Goal: Information Seeking & Learning: Check status

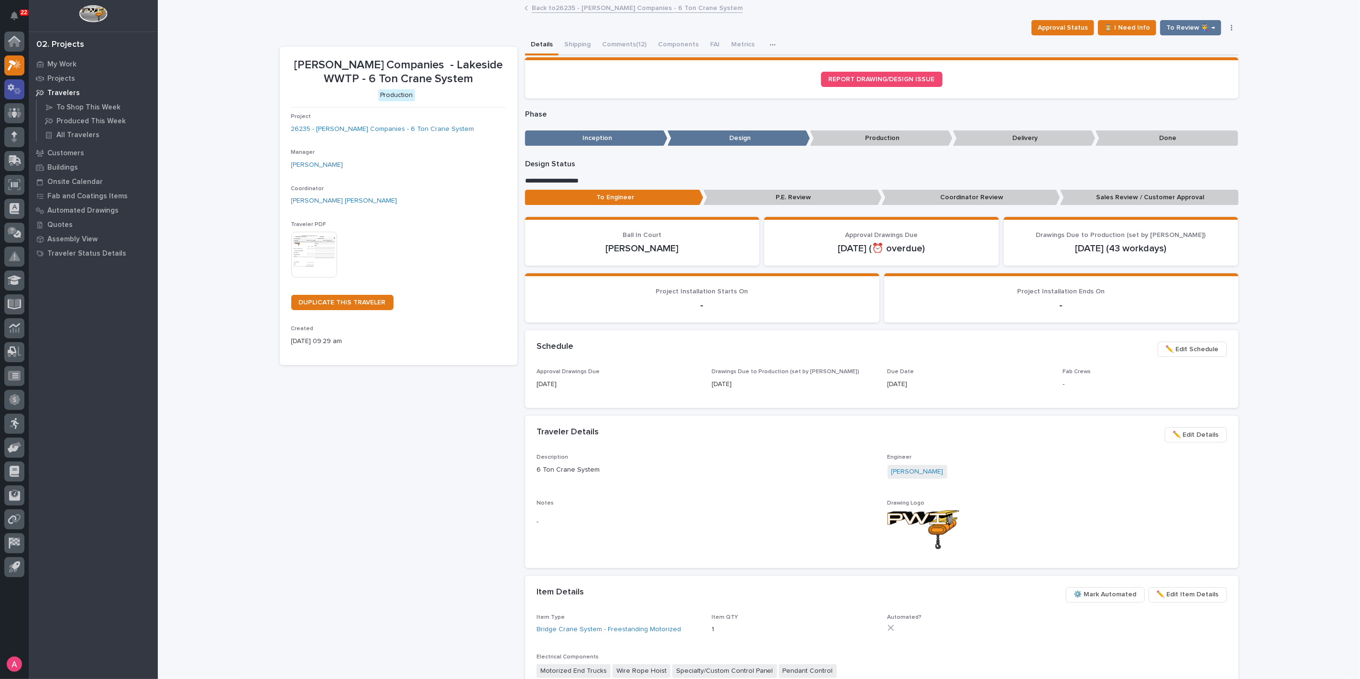
click at [11, 93] on icon at bounding box center [15, 89] width 14 height 11
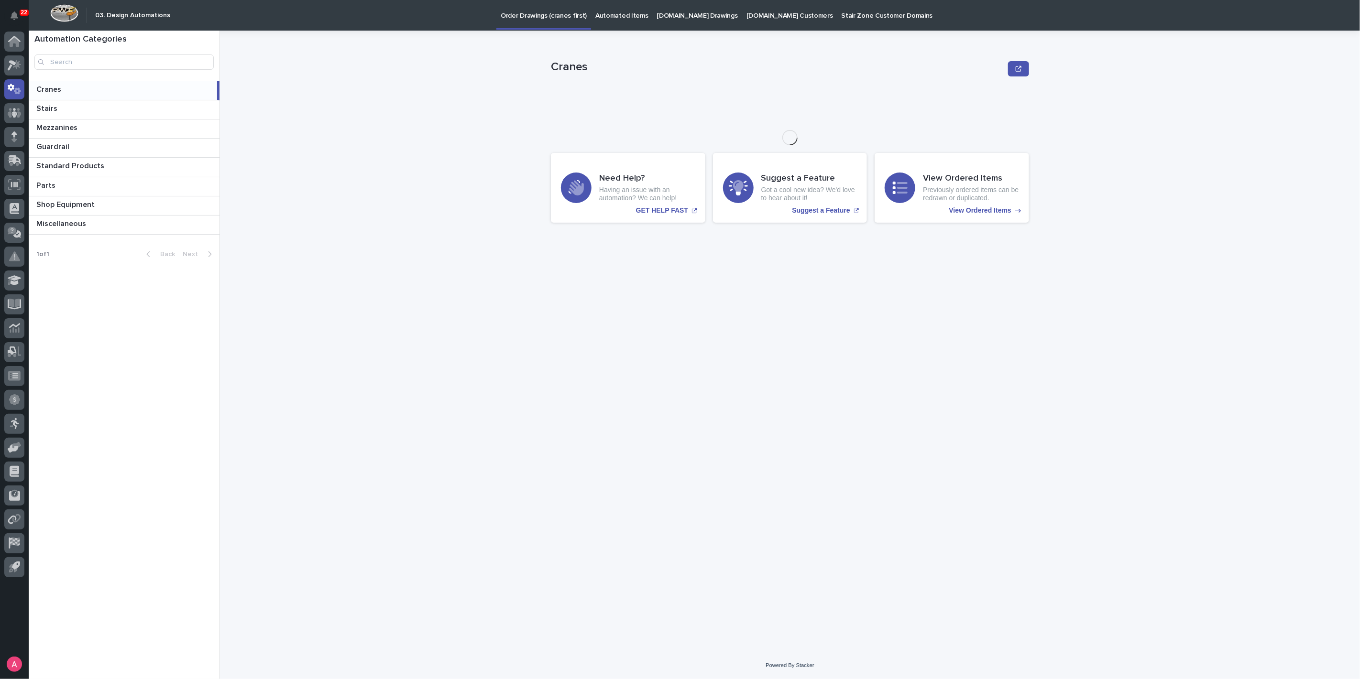
click at [615, 21] on link "Automated Items" at bounding box center [621, 15] width 61 height 30
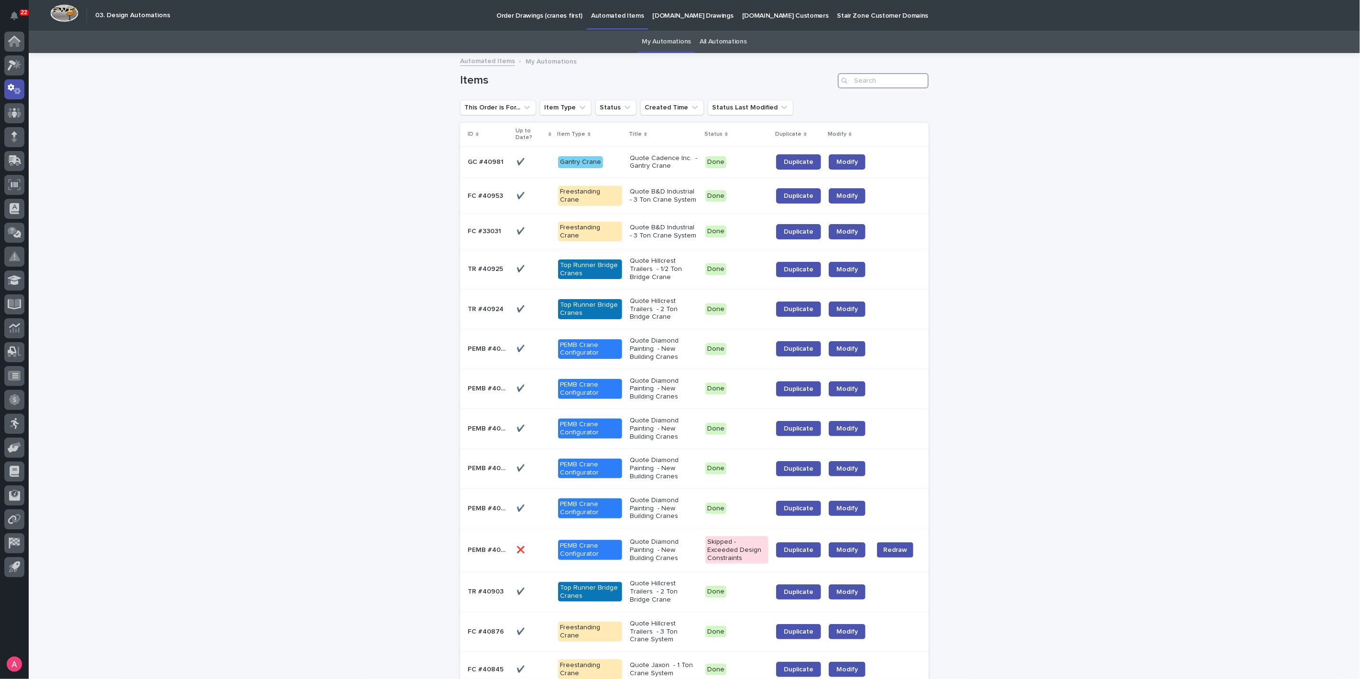
click at [868, 78] on input "Search" at bounding box center [883, 80] width 91 height 15
click at [726, 40] on link "All Automations" at bounding box center [723, 42] width 47 height 22
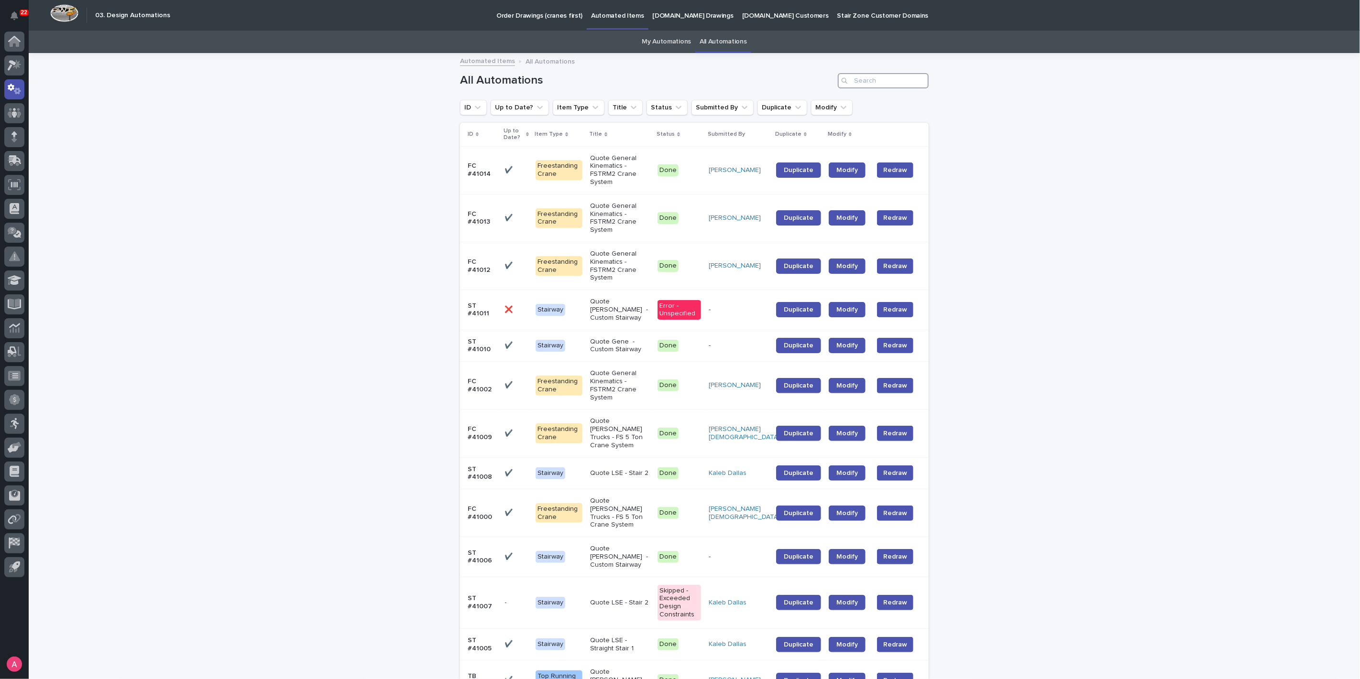
click at [871, 80] on input "Search" at bounding box center [883, 80] width 91 height 15
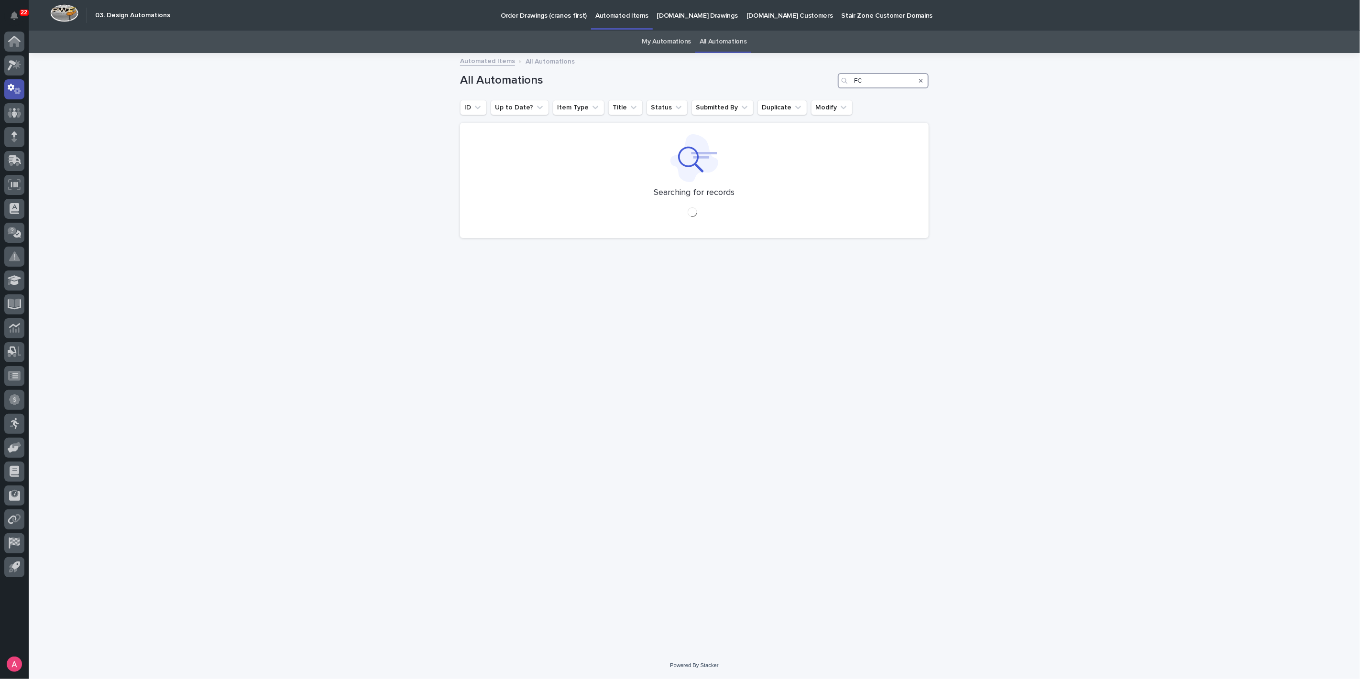
type input "F"
type input "4"
type input "F"
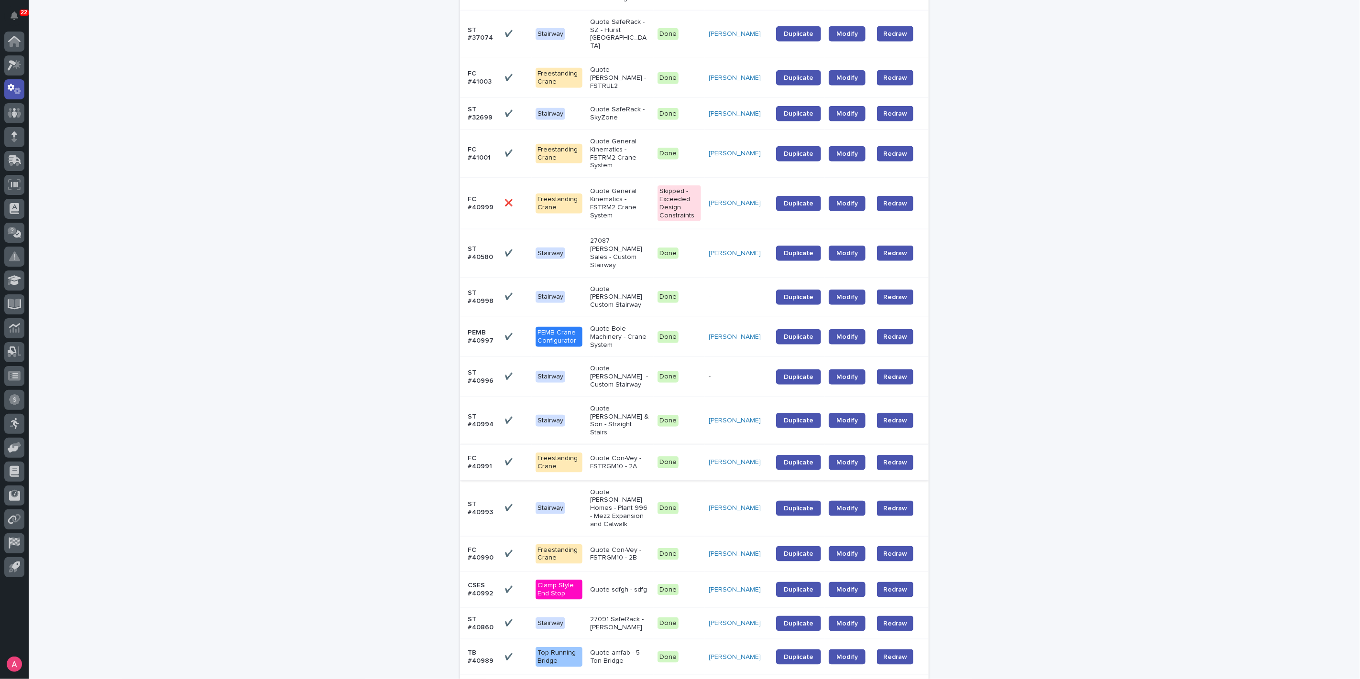
scroll to position [787, 0]
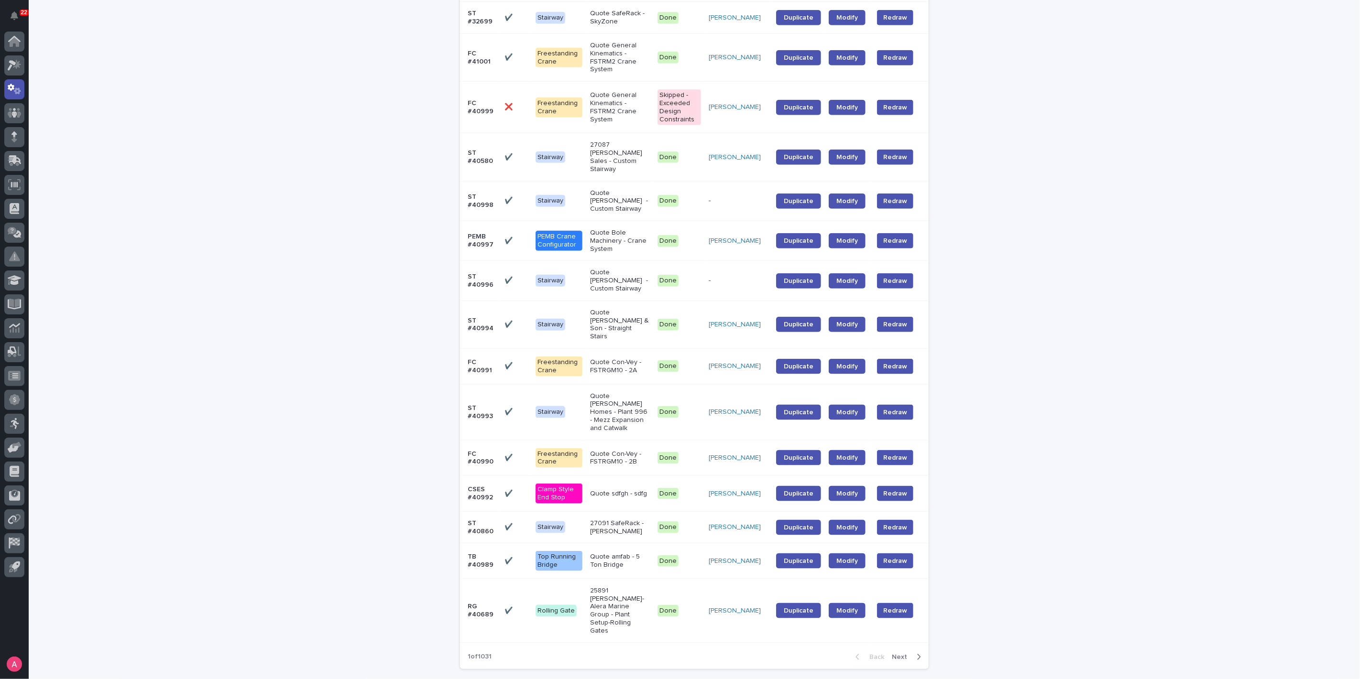
click at [897, 654] on span "Next" at bounding box center [902, 657] width 21 height 7
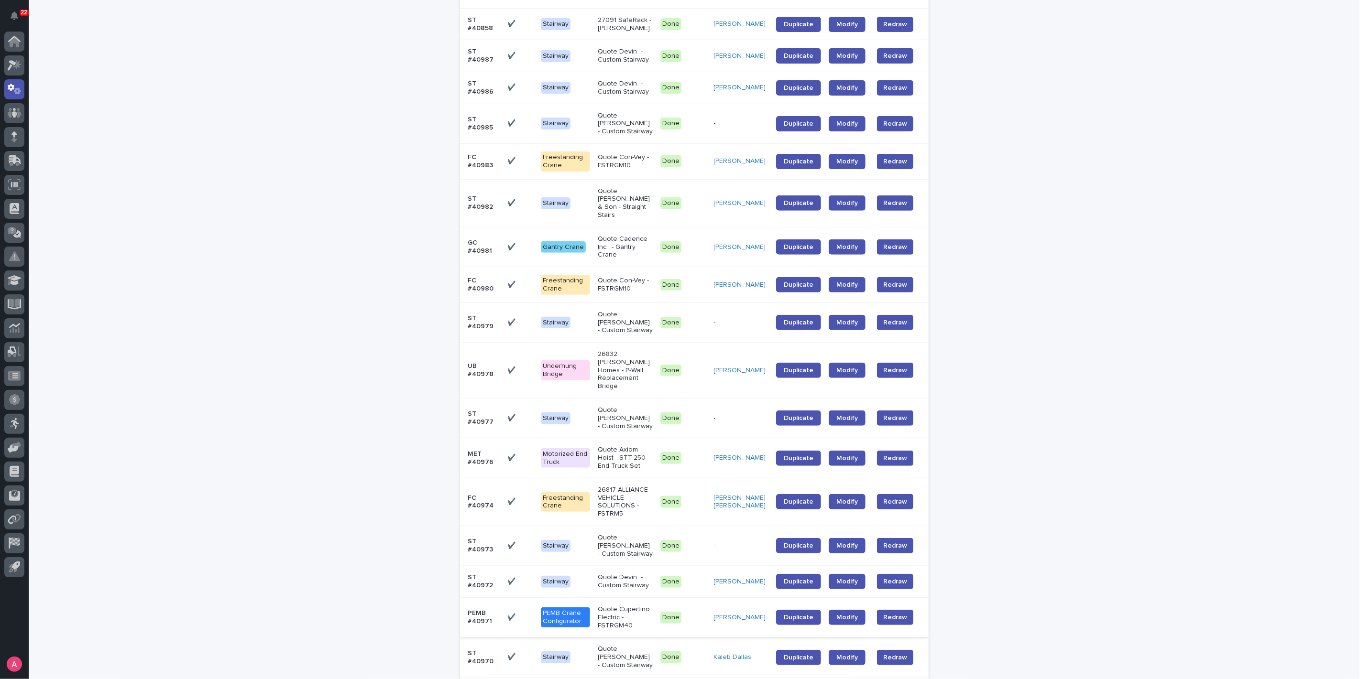
scroll to position [157, 0]
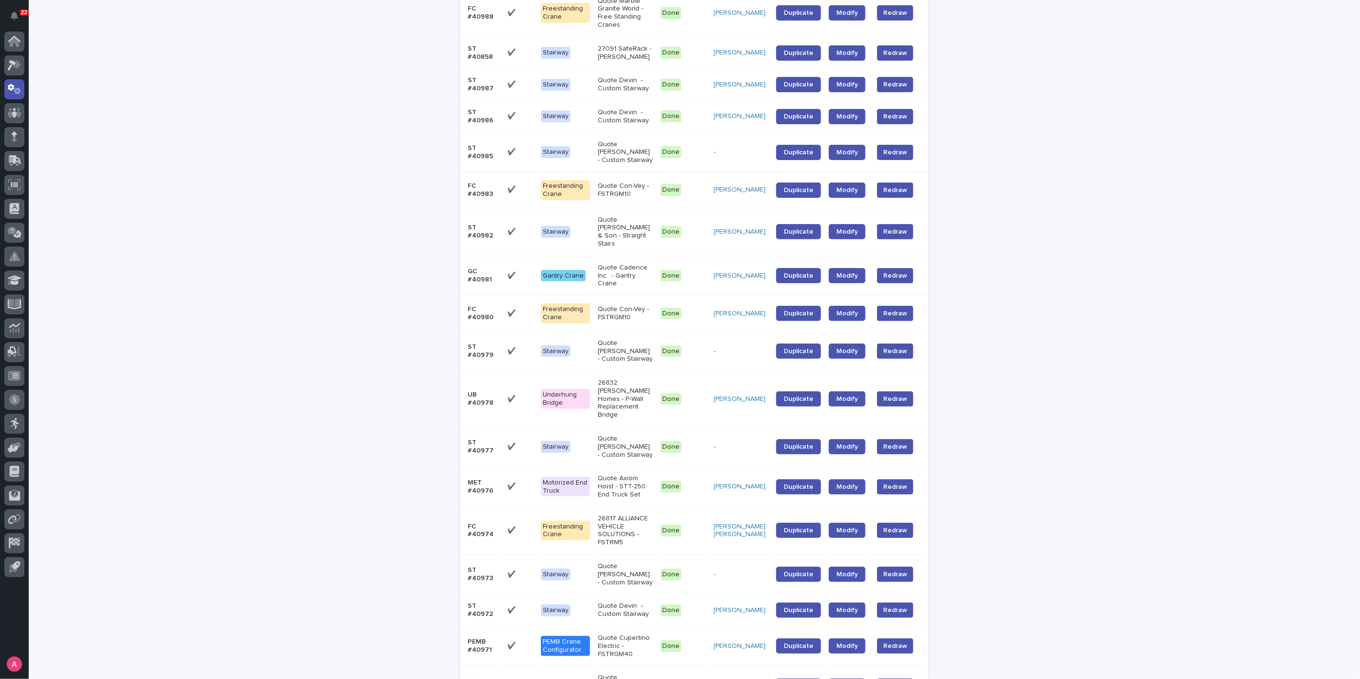
click at [1064, 90] on div "Loading... Saving… Loading... Saving… All Automations ID Up to Date? Item Type …" at bounding box center [694, 609] width 1331 height 1425
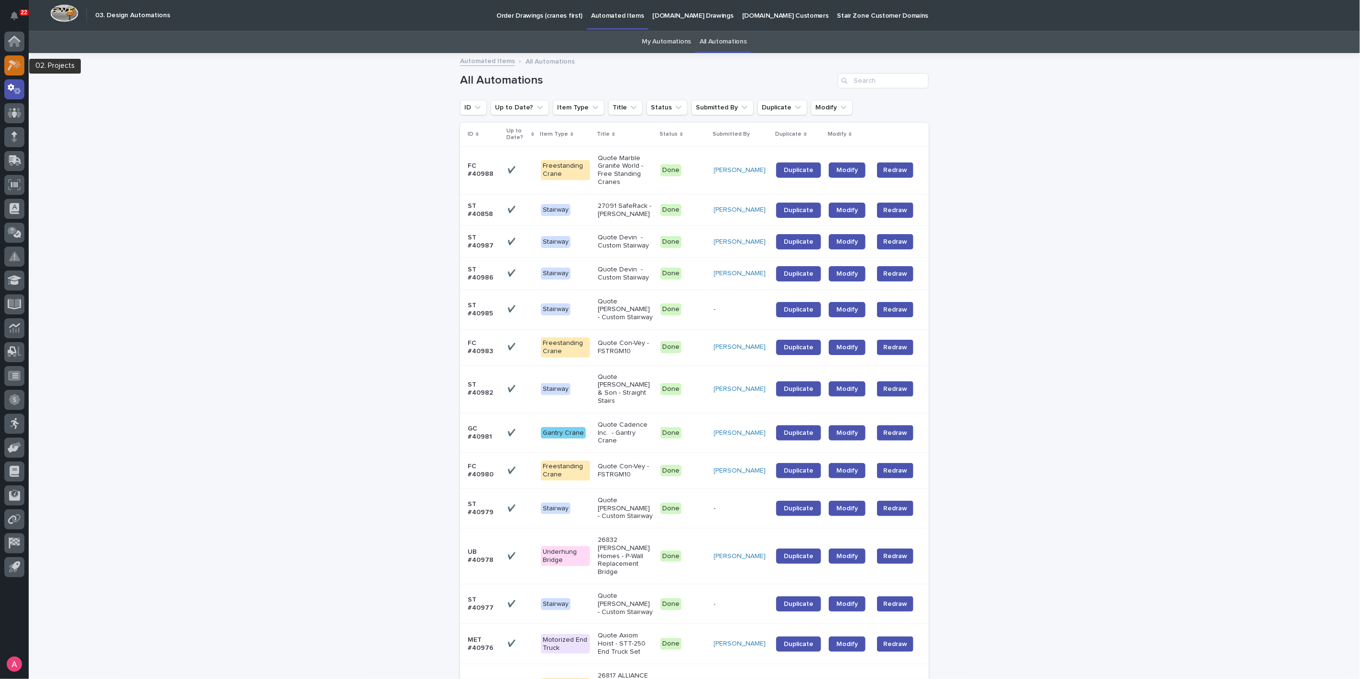
click at [19, 60] on icon at bounding box center [15, 65] width 14 height 11
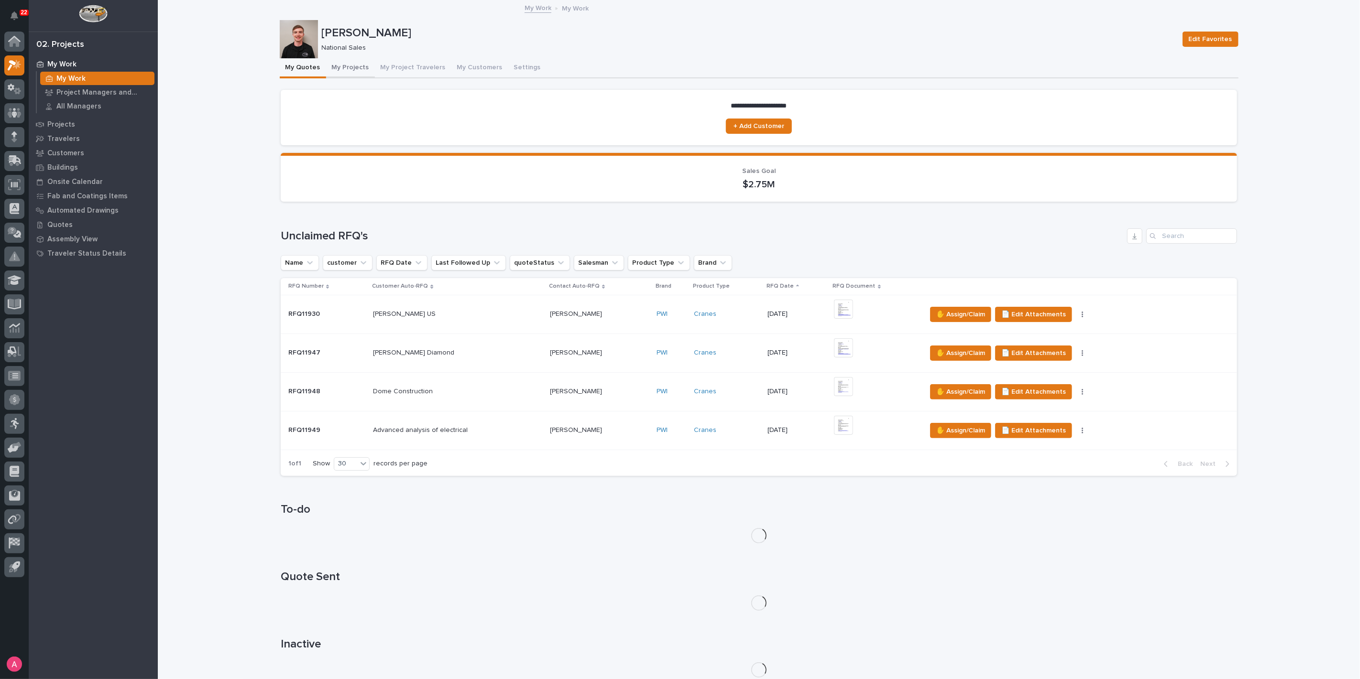
click at [336, 66] on button "My Projects" at bounding box center [350, 68] width 49 height 20
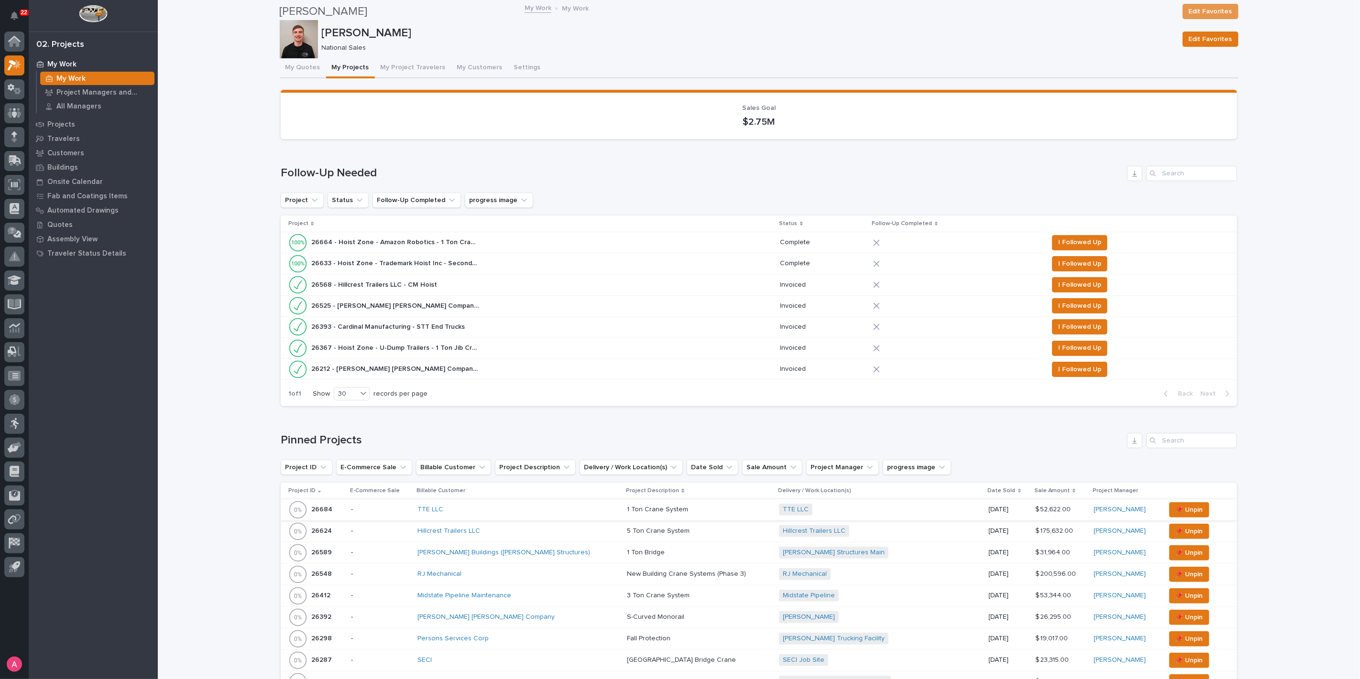
scroll to position [425, 0]
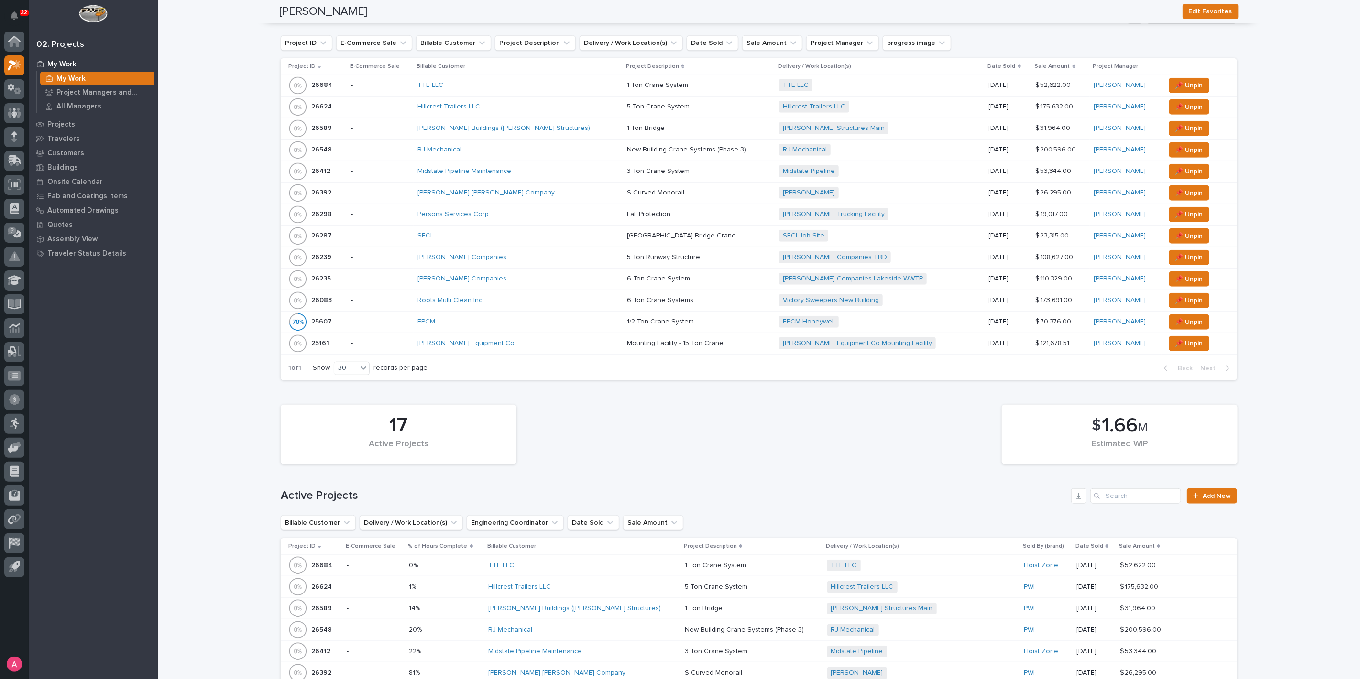
click at [881, 440] on div "17 Active Projects $ 1.66 M Estimated WIP" at bounding box center [759, 434] width 966 height 69
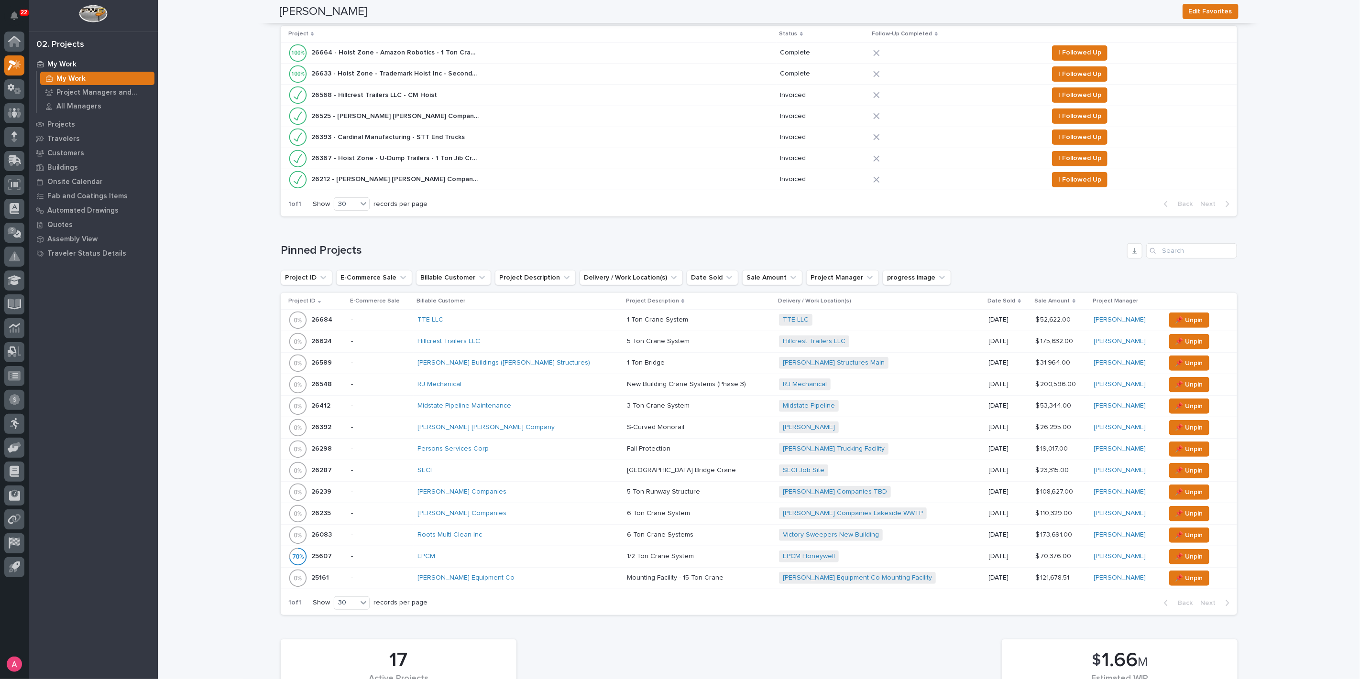
scroll to position [0, 0]
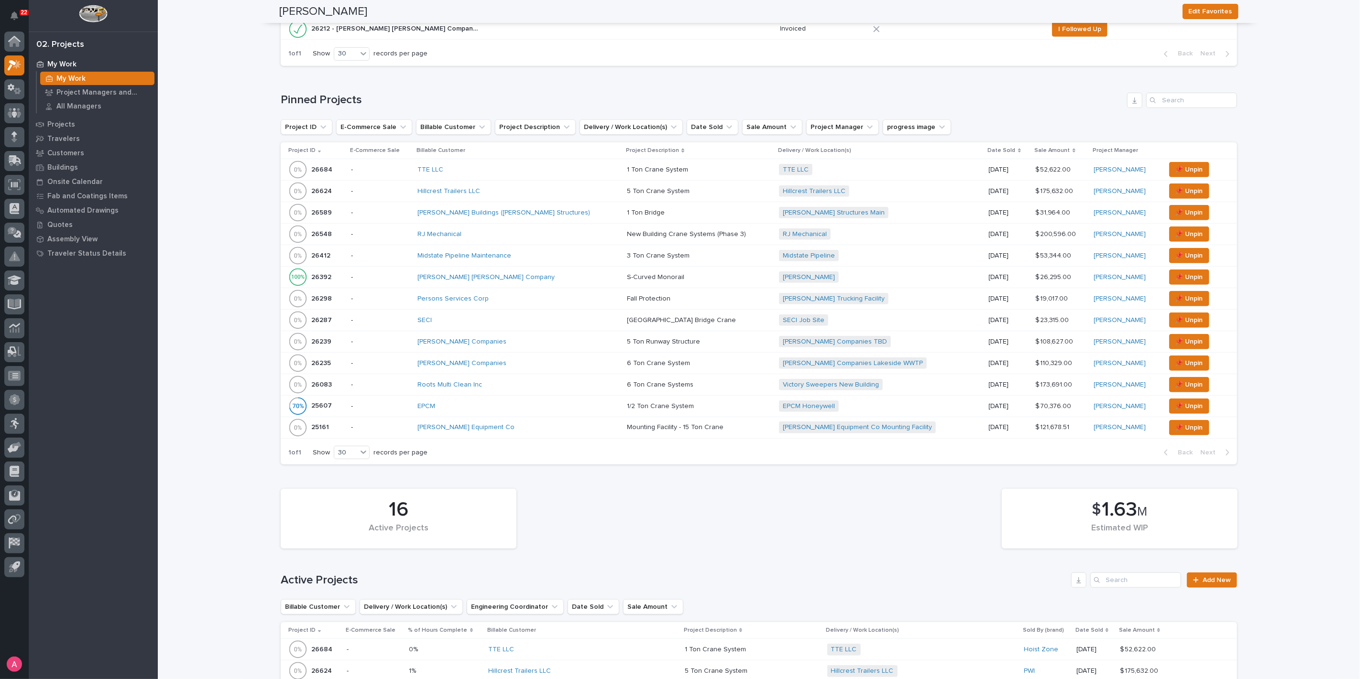
scroll to position [478, 0]
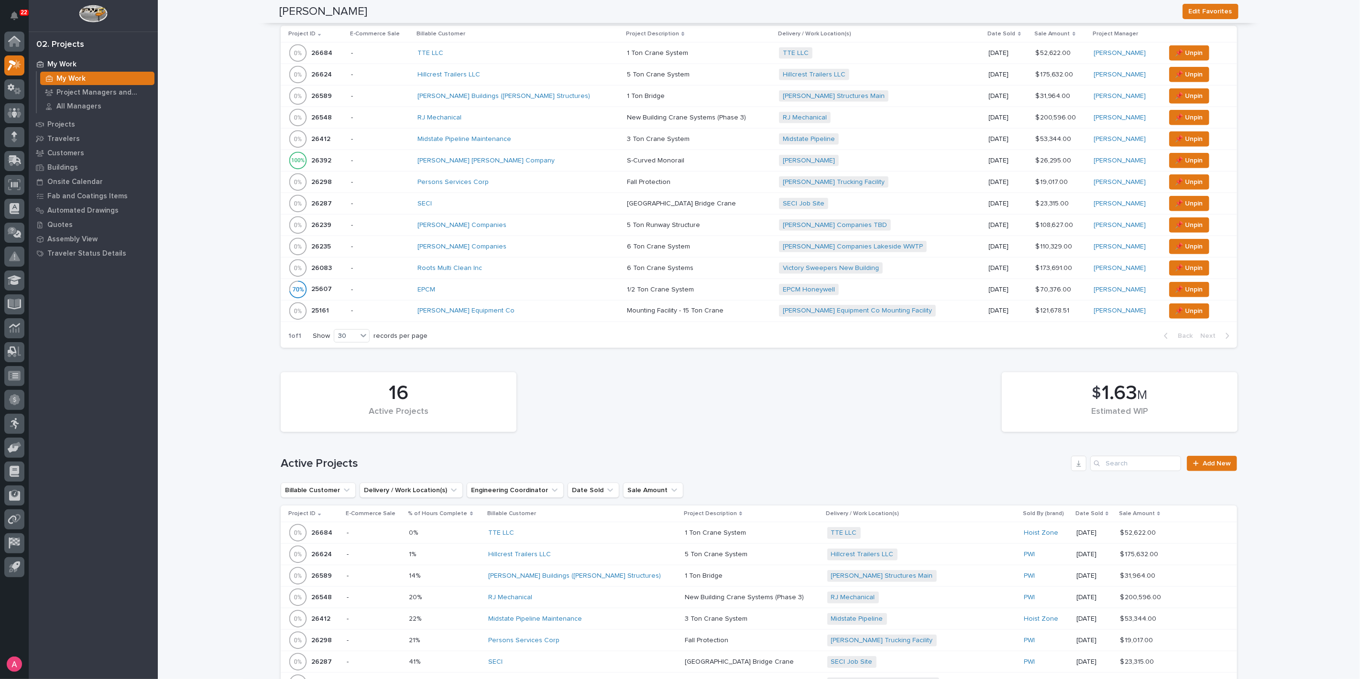
click at [519, 310] on div "[PERSON_NAME] Equipment Co" at bounding box center [500, 311] width 167 height 8
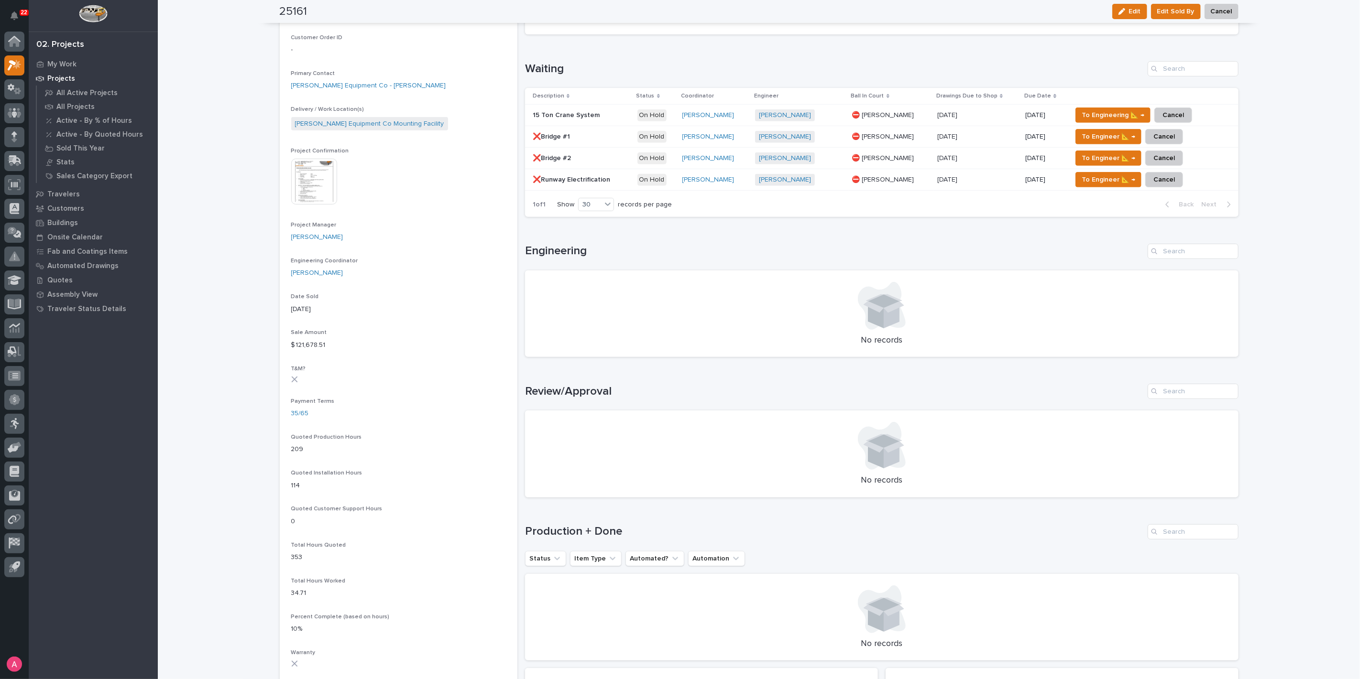
scroll to position [120, 0]
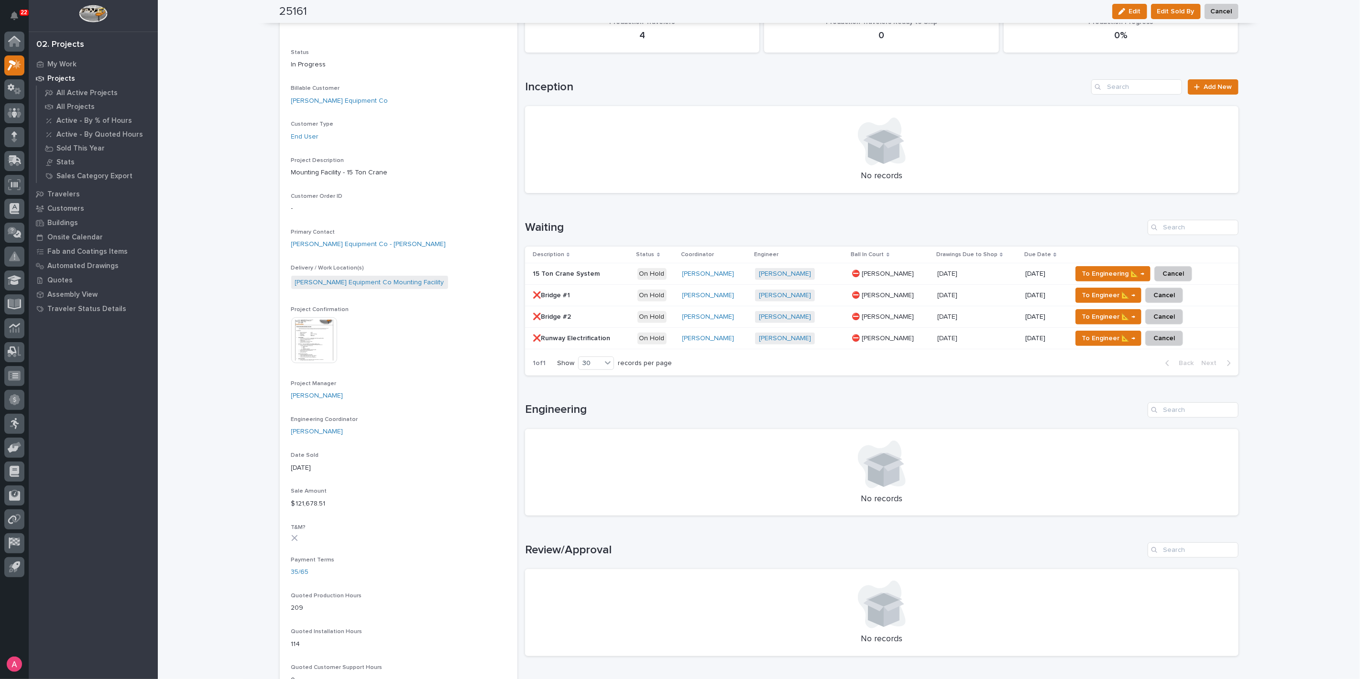
click at [604, 268] on div "15 Ton Crane System 15 Ton Crane System" at bounding box center [581, 274] width 97 height 16
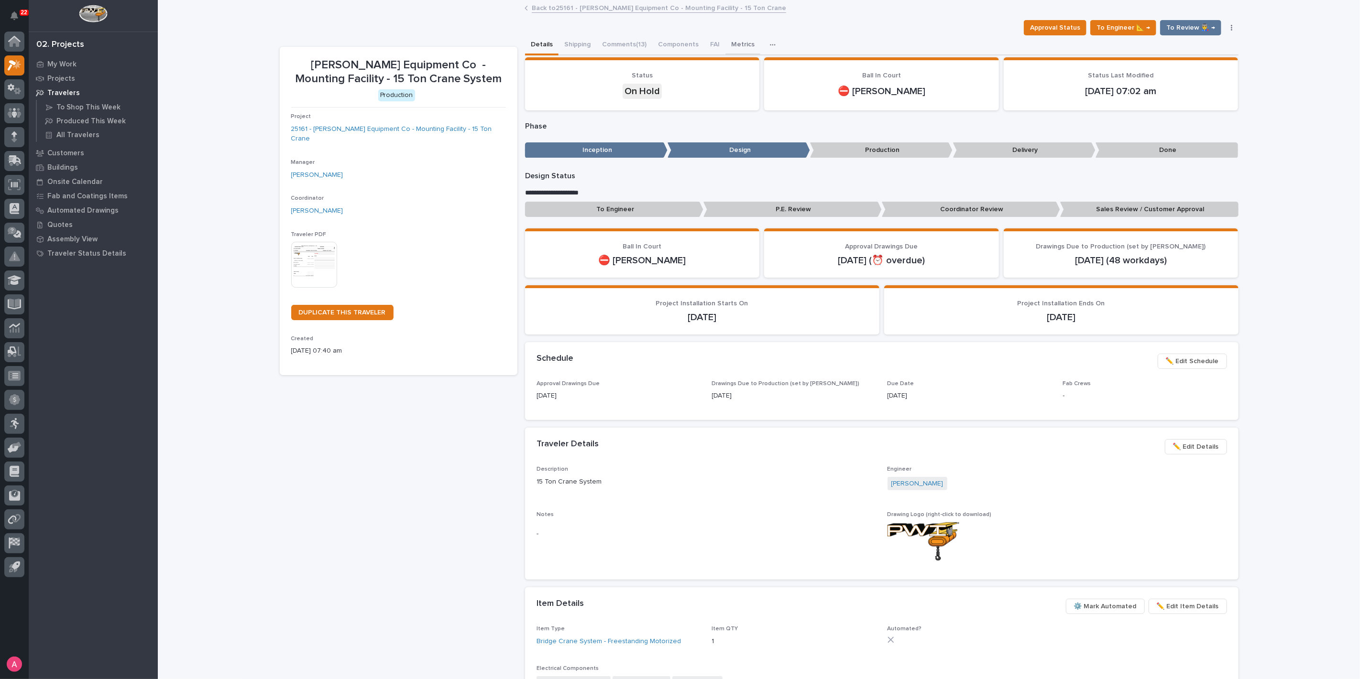
click at [734, 44] on button "Metrics" at bounding box center [742, 45] width 35 height 20
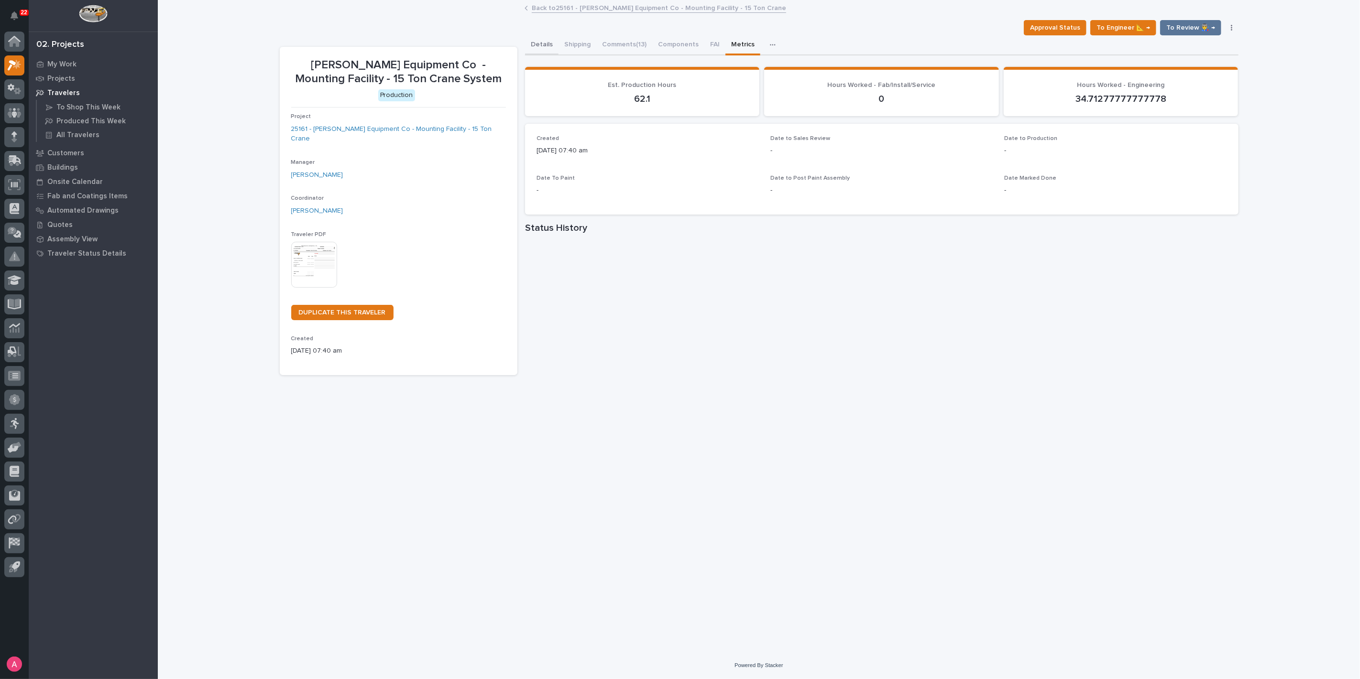
click at [547, 44] on button "Details" at bounding box center [541, 45] width 33 height 20
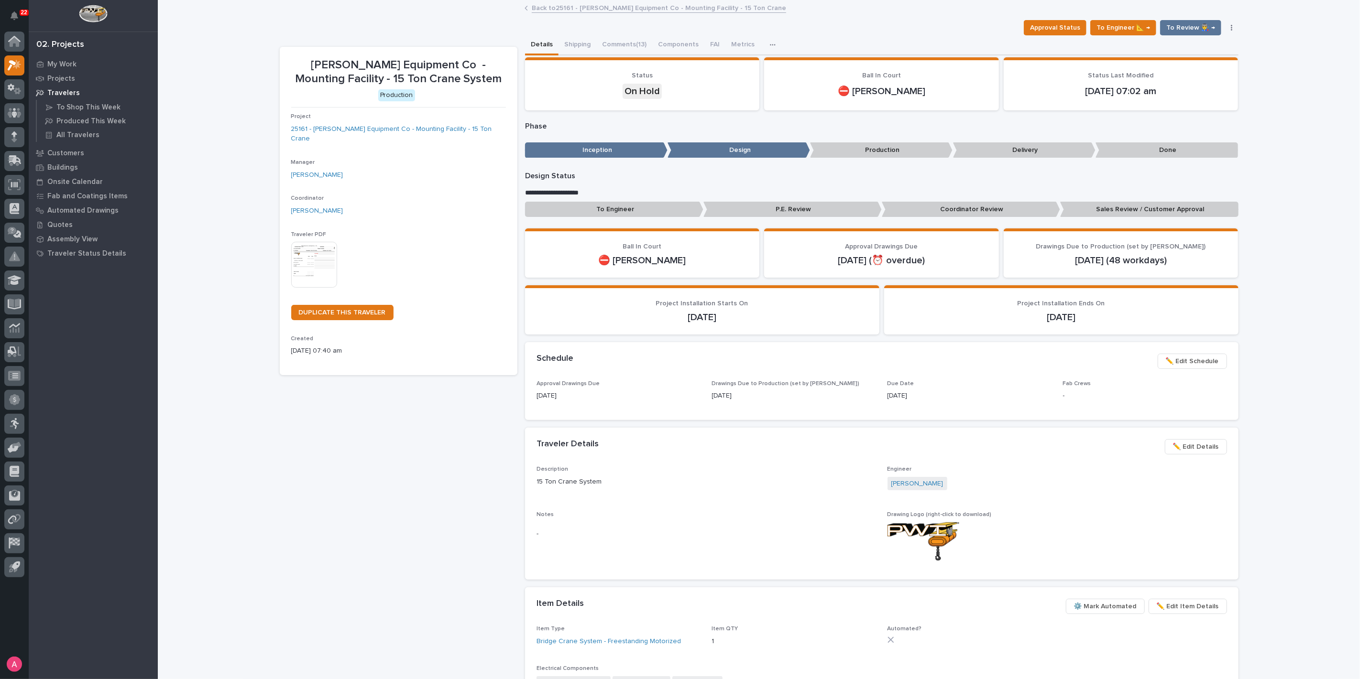
click at [590, 7] on link "Back to 25161 - Elliott Equipment Co - Mounting Facility - 15 Ton Crane" at bounding box center [659, 7] width 254 height 11
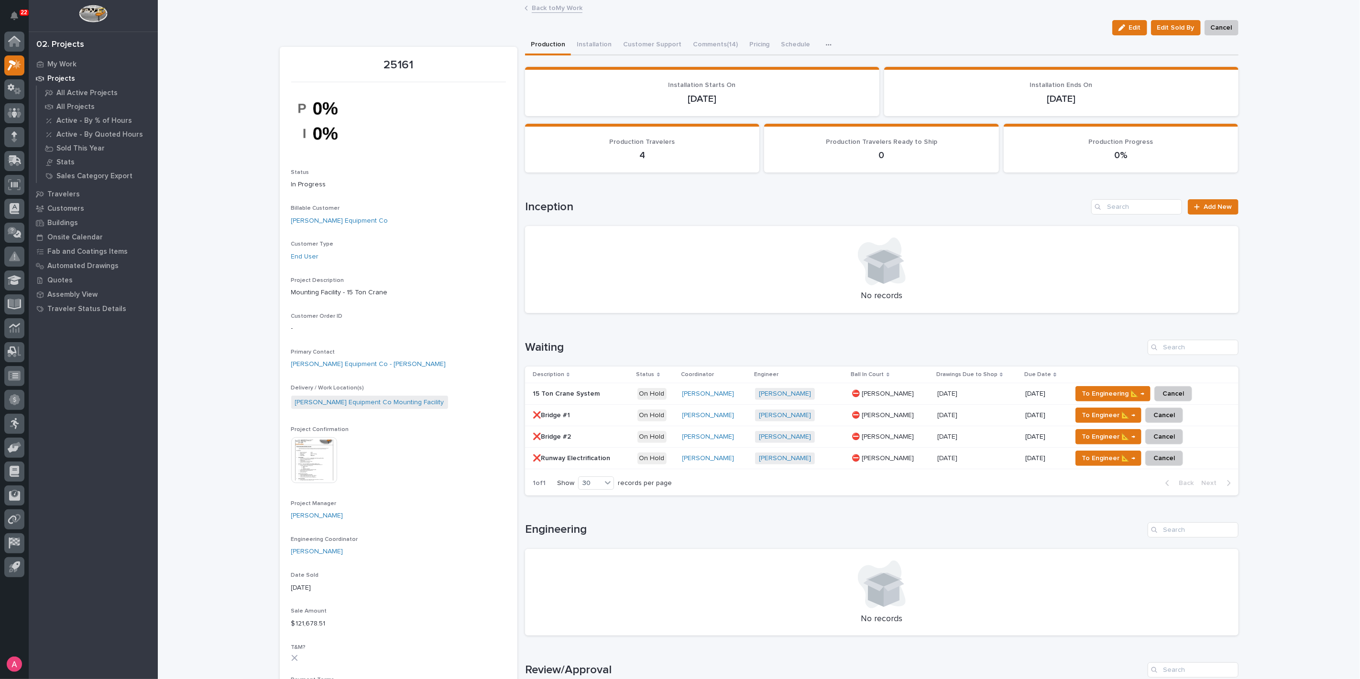
click at [826, 44] on div "button" at bounding box center [831, 45] width 10 height 7
click at [805, 65] on button "Hours" at bounding box center [795, 70] width 63 height 16
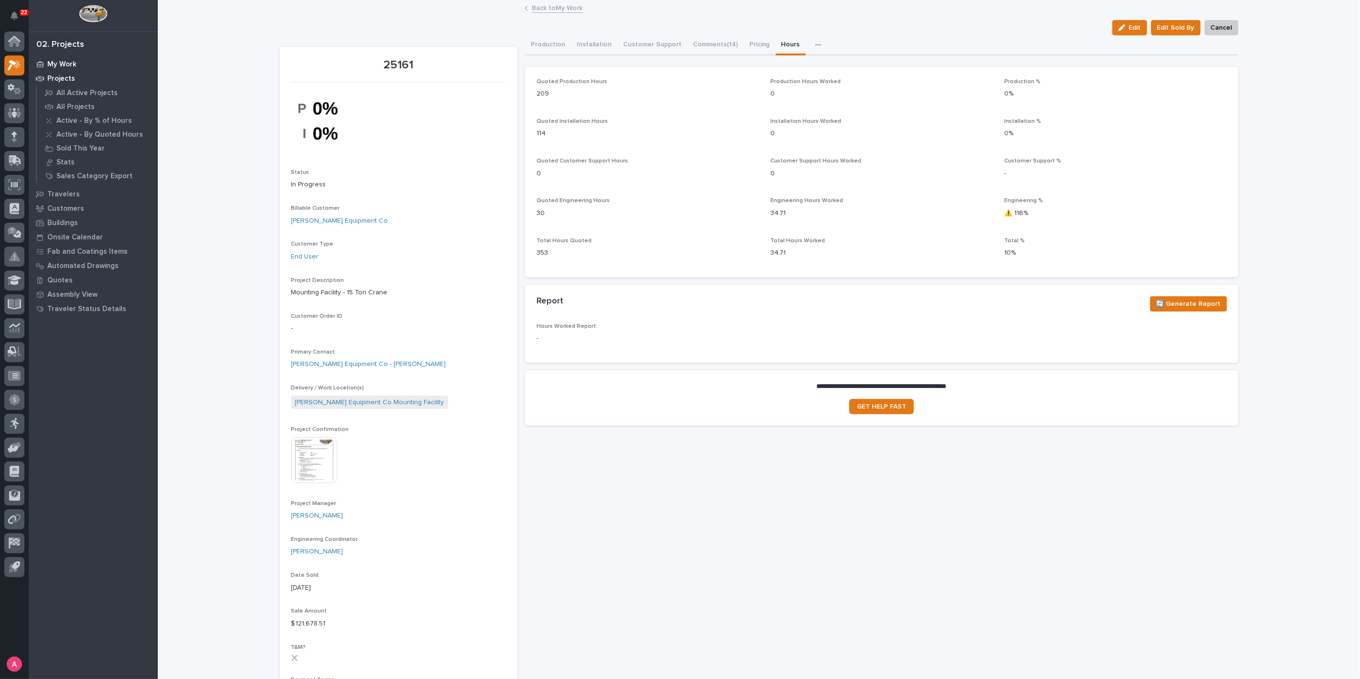
click at [72, 64] on p "My Work" at bounding box center [61, 64] width 29 height 9
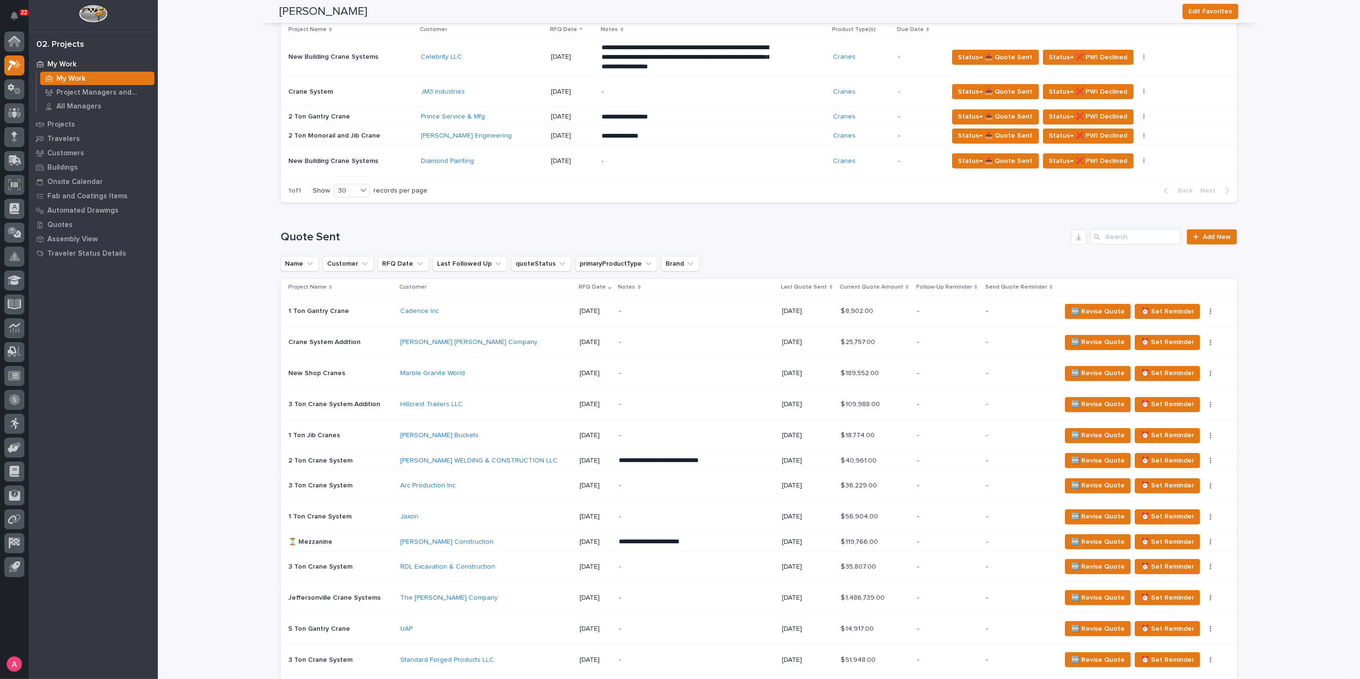
scroll to position [318, 0]
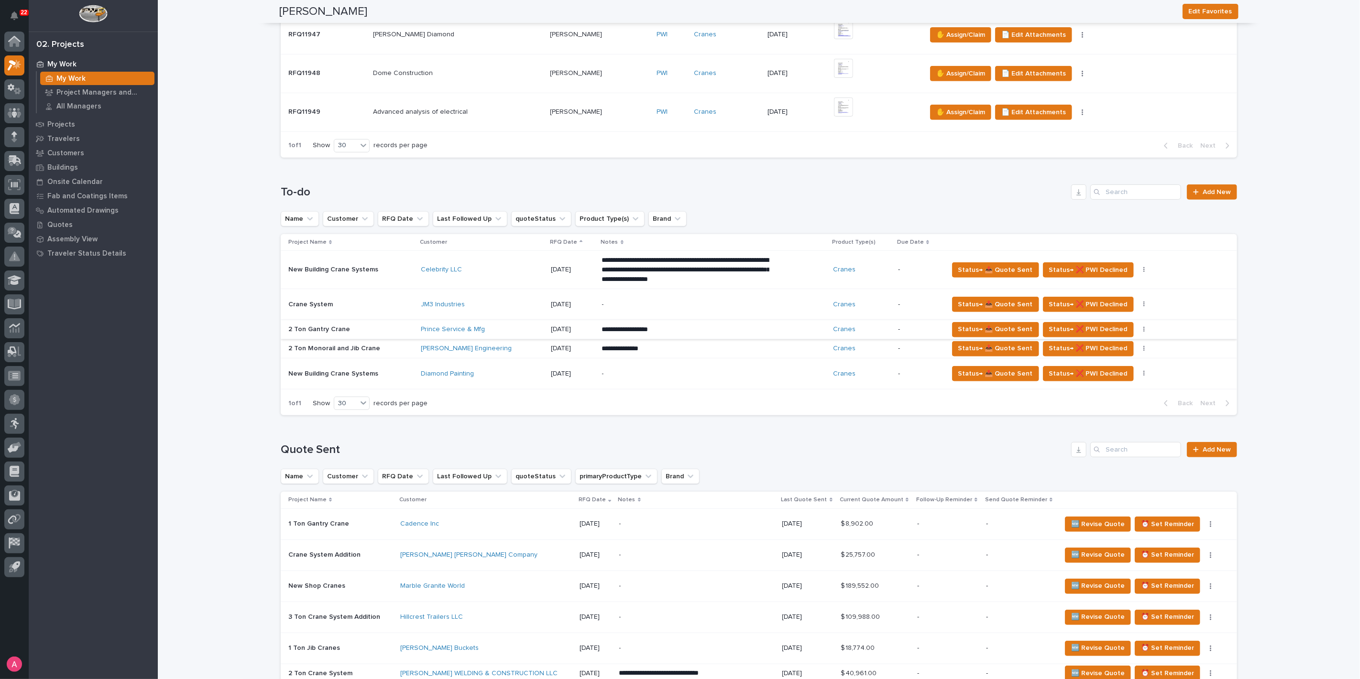
click at [1143, 329] on icon "button" at bounding box center [1144, 330] width 2 height 7
click at [1108, 350] on span "Status→ ⏳ Inactive" at bounding box center [1096, 348] width 58 height 11
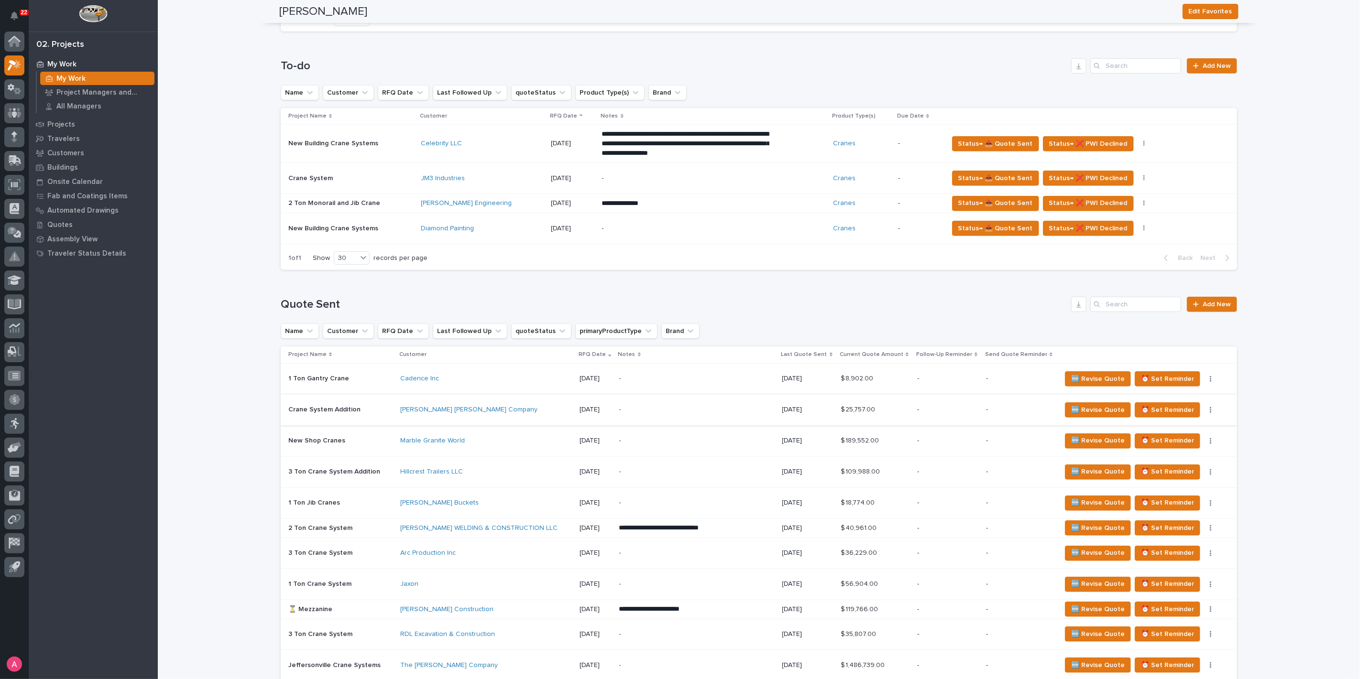
scroll to position [478, 0]
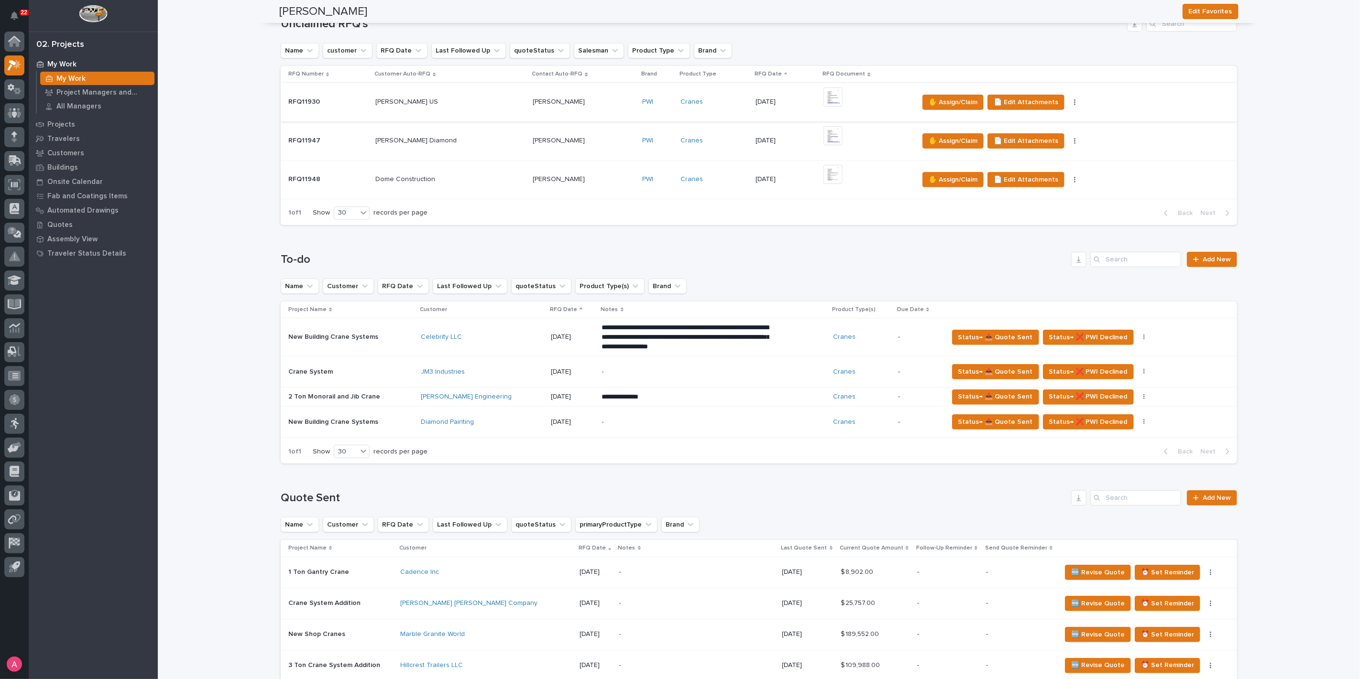
scroll to position [0, 0]
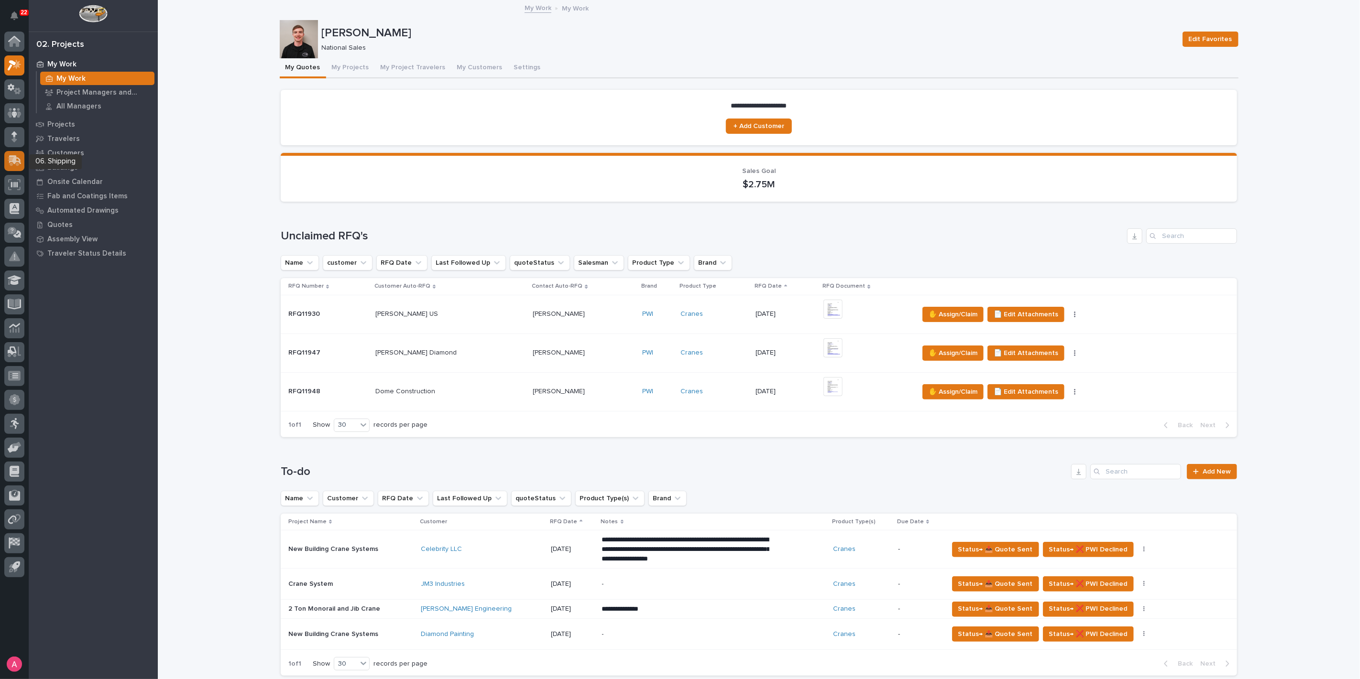
click at [12, 154] on div at bounding box center [14, 161] width 20 height 20
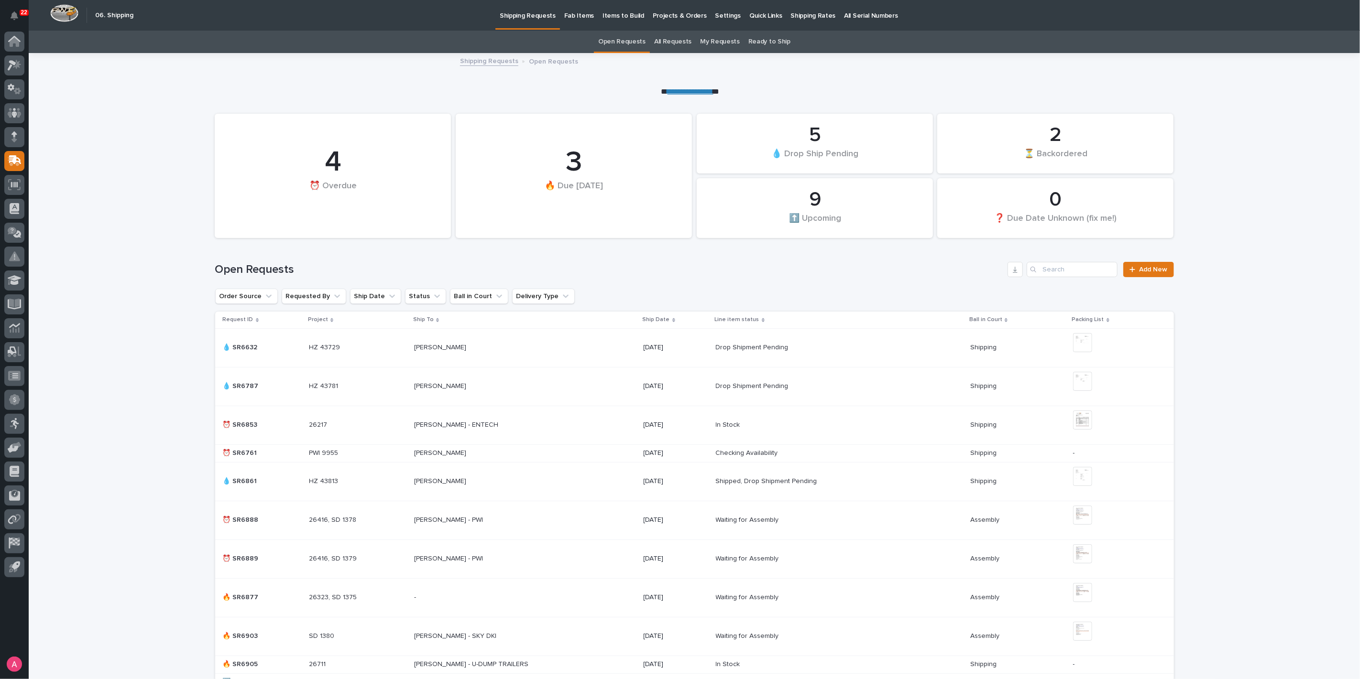
click at [683, 18] on p "Projects & Orders" at bounding box center [680, 10] width 54 height 20
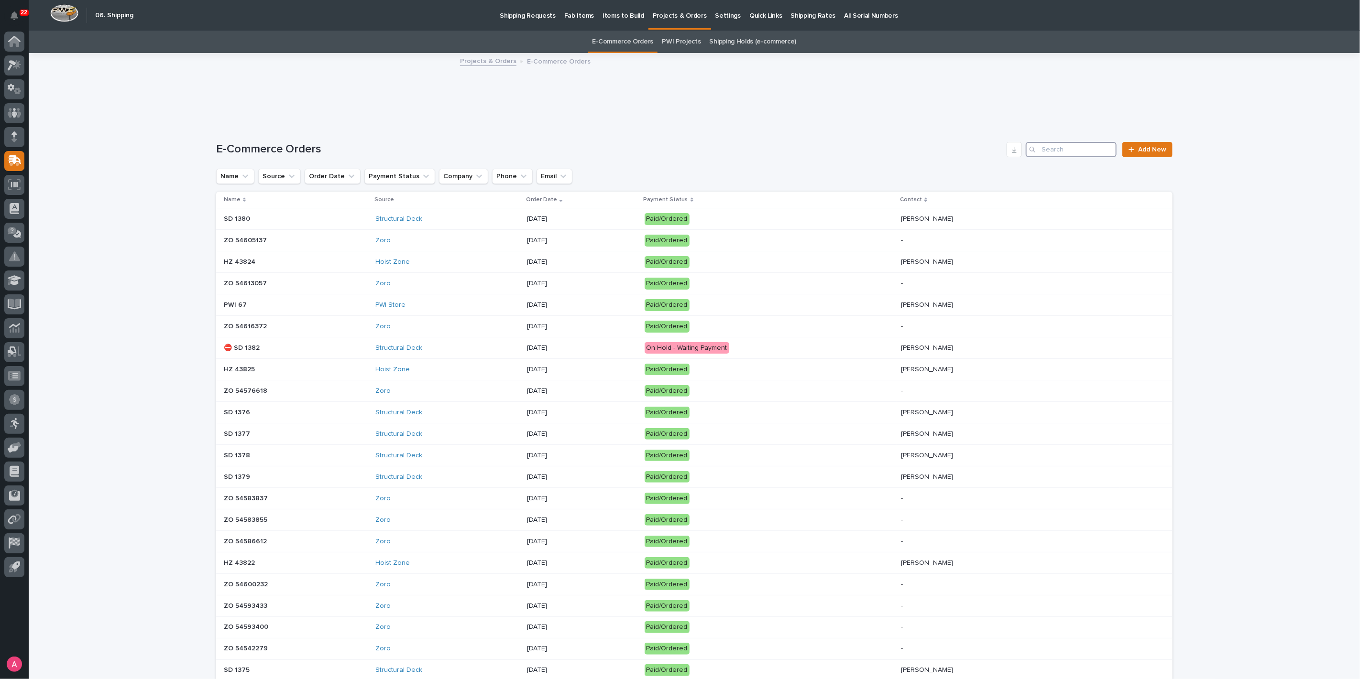
click at [1054, 154] on input "Search" at bounding box center [1071, 149] width 91 height 15
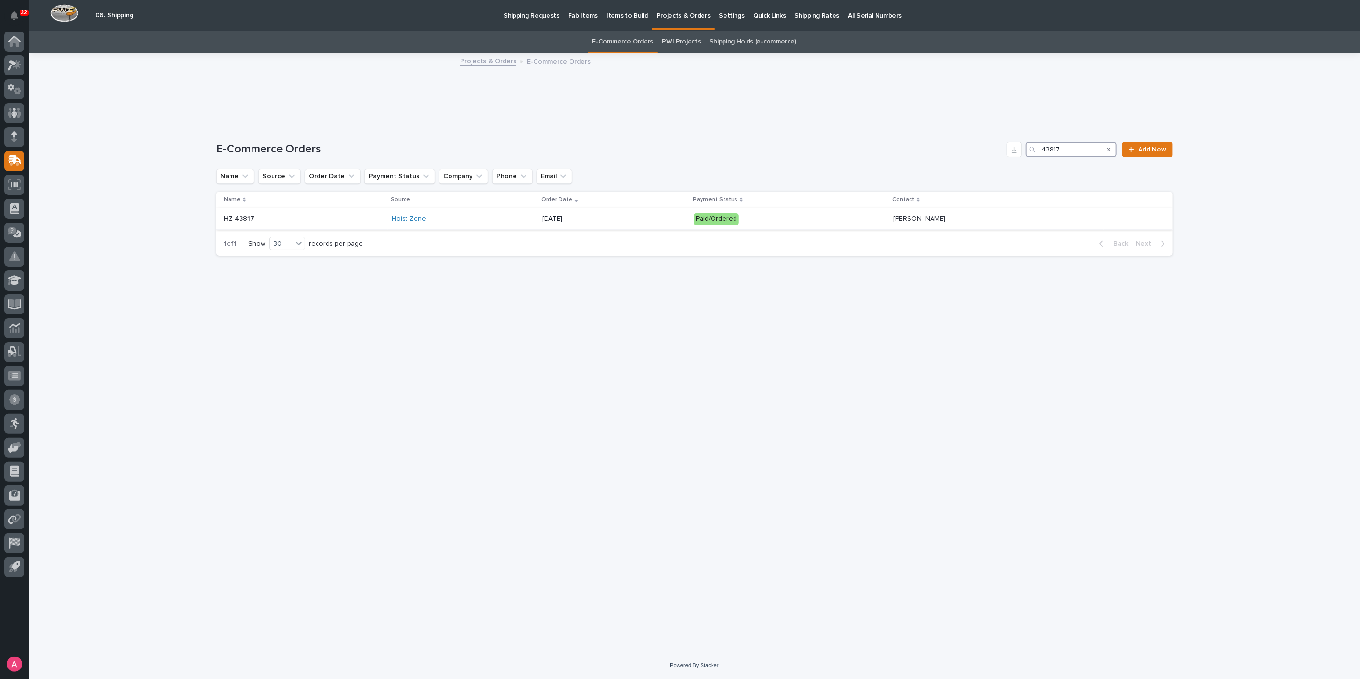
type input "43817"
click at [611, 214] on div "08/21/2025" at bounding box center [614, 218] width 144 height 10
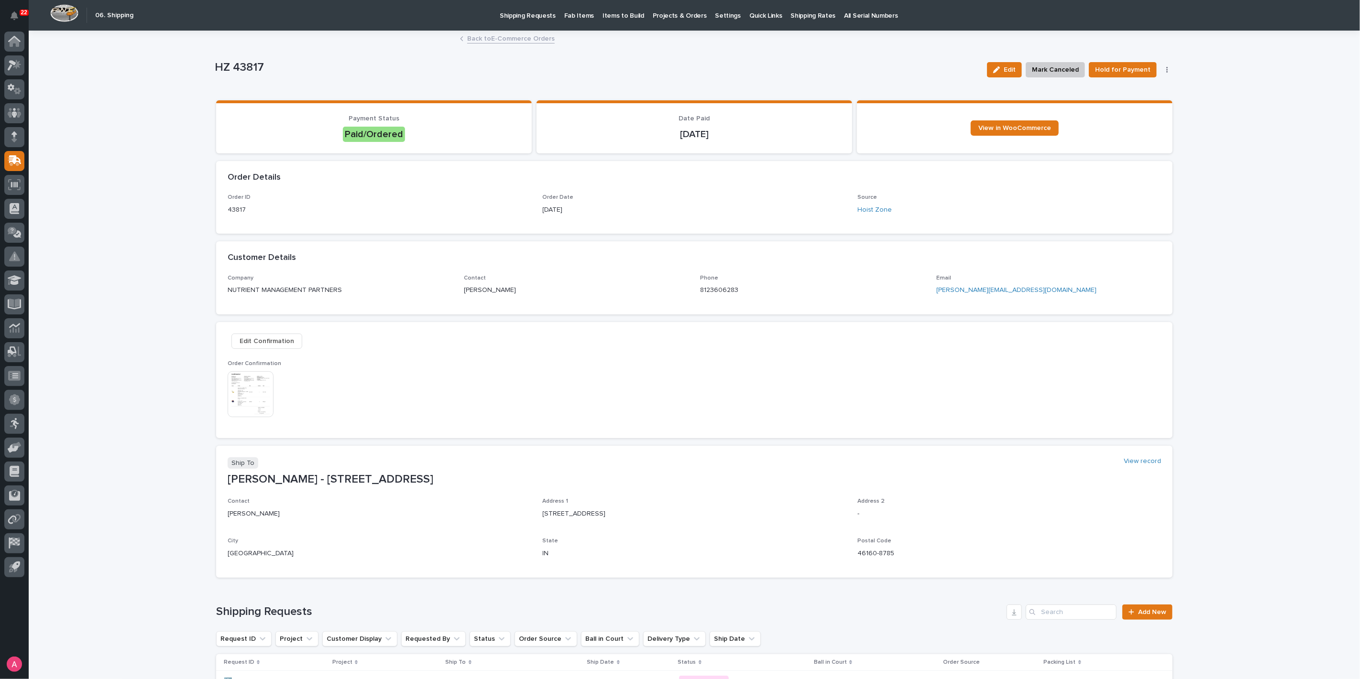
scroll to position [121, 0]
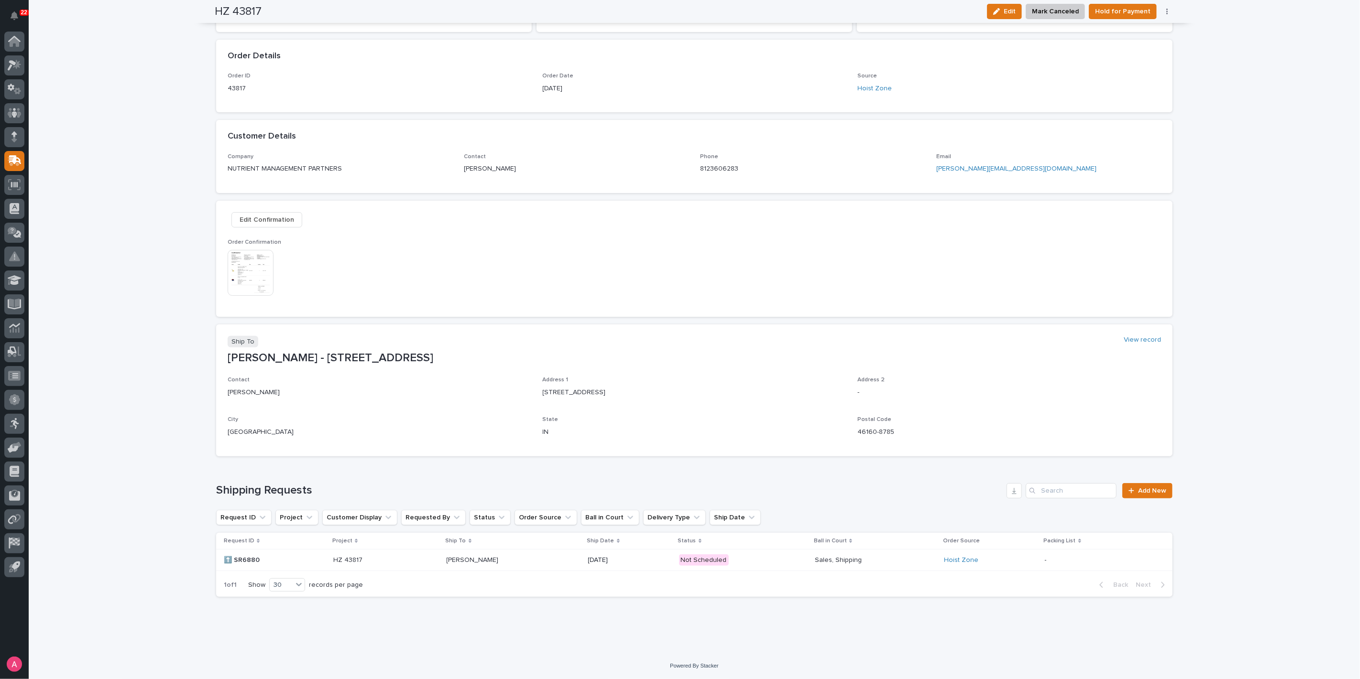
click at [535, 563] on p at bounding box center [514, 561] width 134 height 8
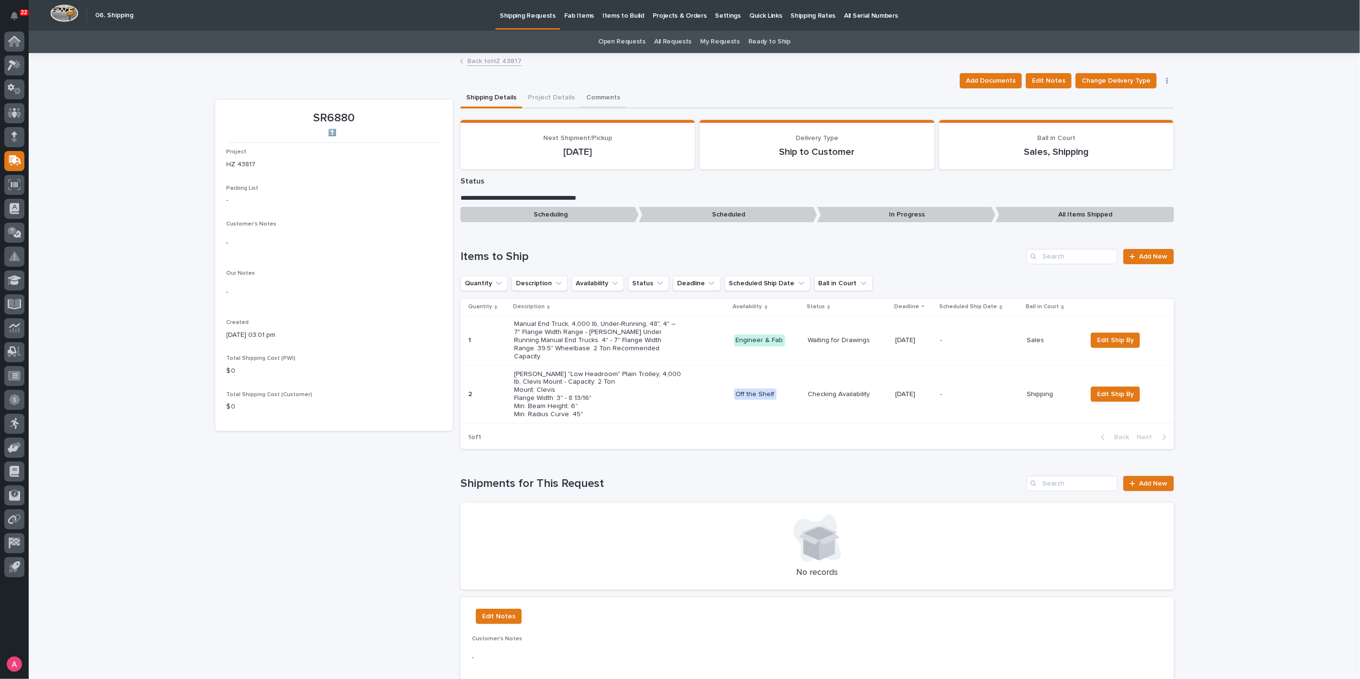
click at [588, 93] on button "Comments" at bounding box center [602, 98] width 45 height 20
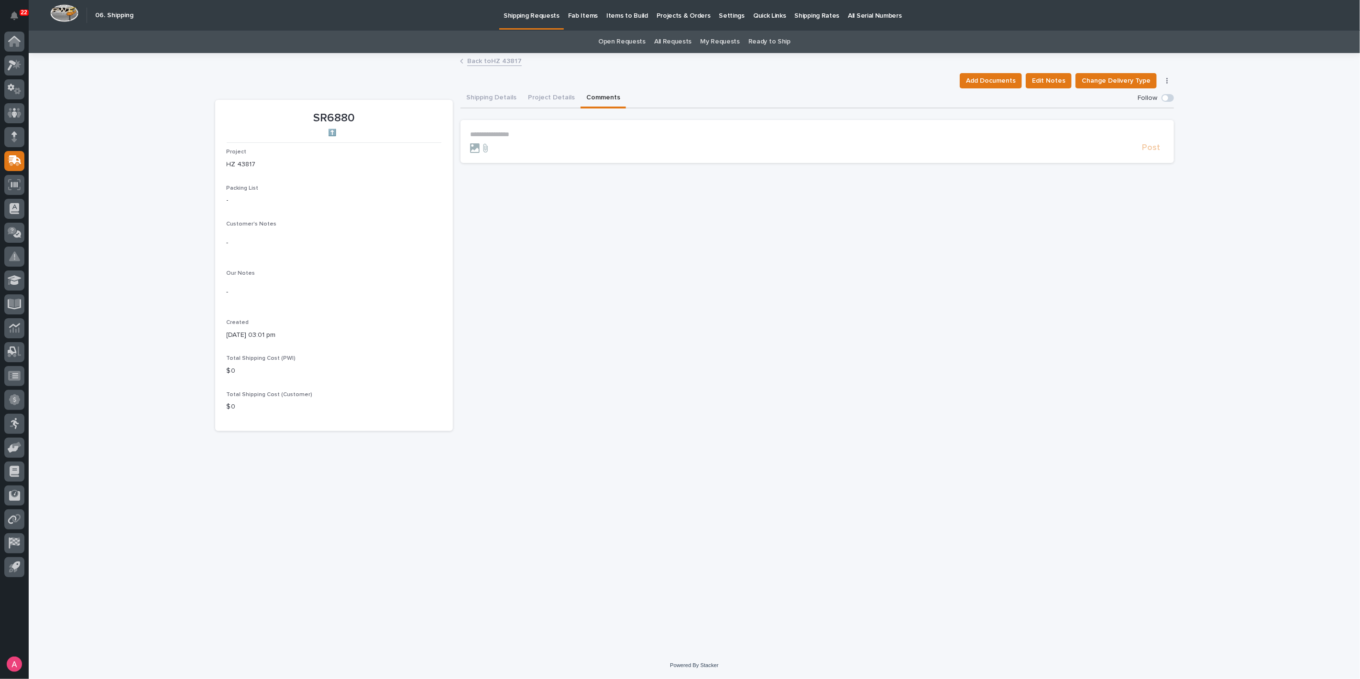
click at [569, 131] on p "**********" at bounding box center [817, 135] width 694 height 8
click at [563, 128] on section "**********" at bounding box center [816, 141] width 713 height 43
click at [564, 131] on p "**********" at bounding box center [817, 135] width 694 height 8
click at [1145, 150] on span "Post" at bounding box center [1151, 152] width 18 height 11
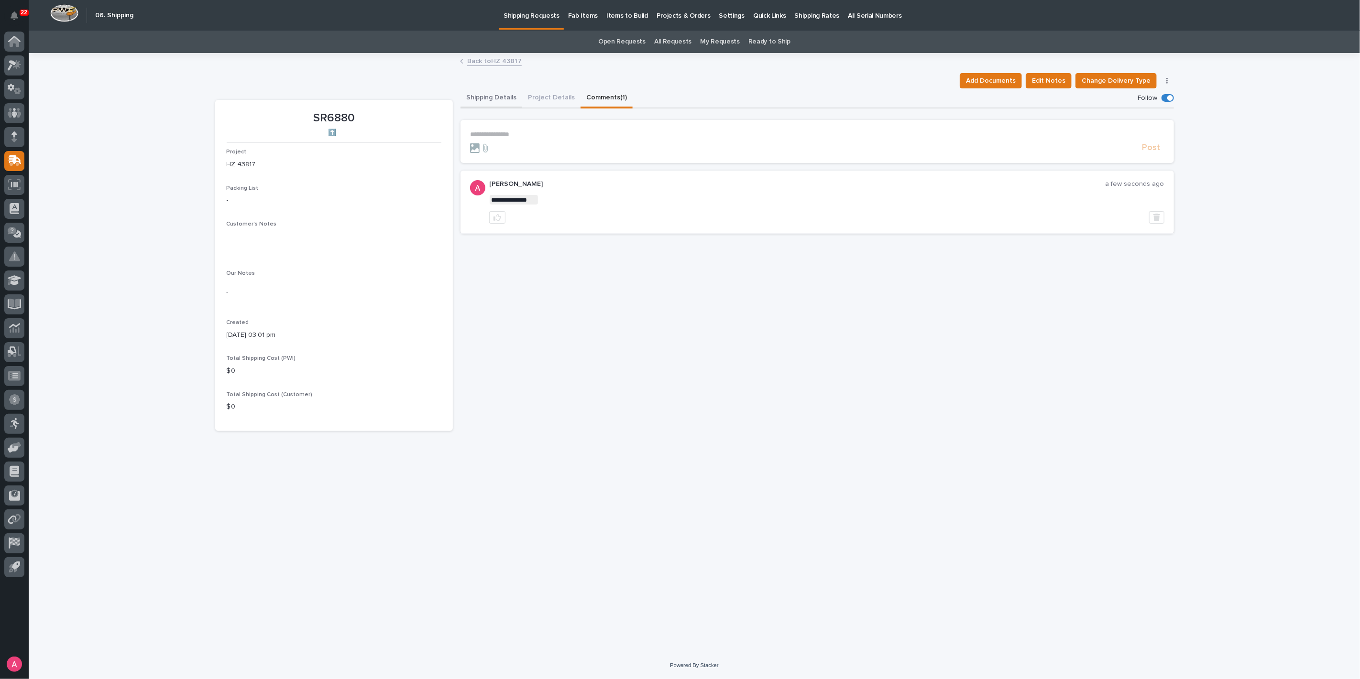
click at [489, 94] on button "Shipping Details" at bounding box center [491, 98] width 62 height 20
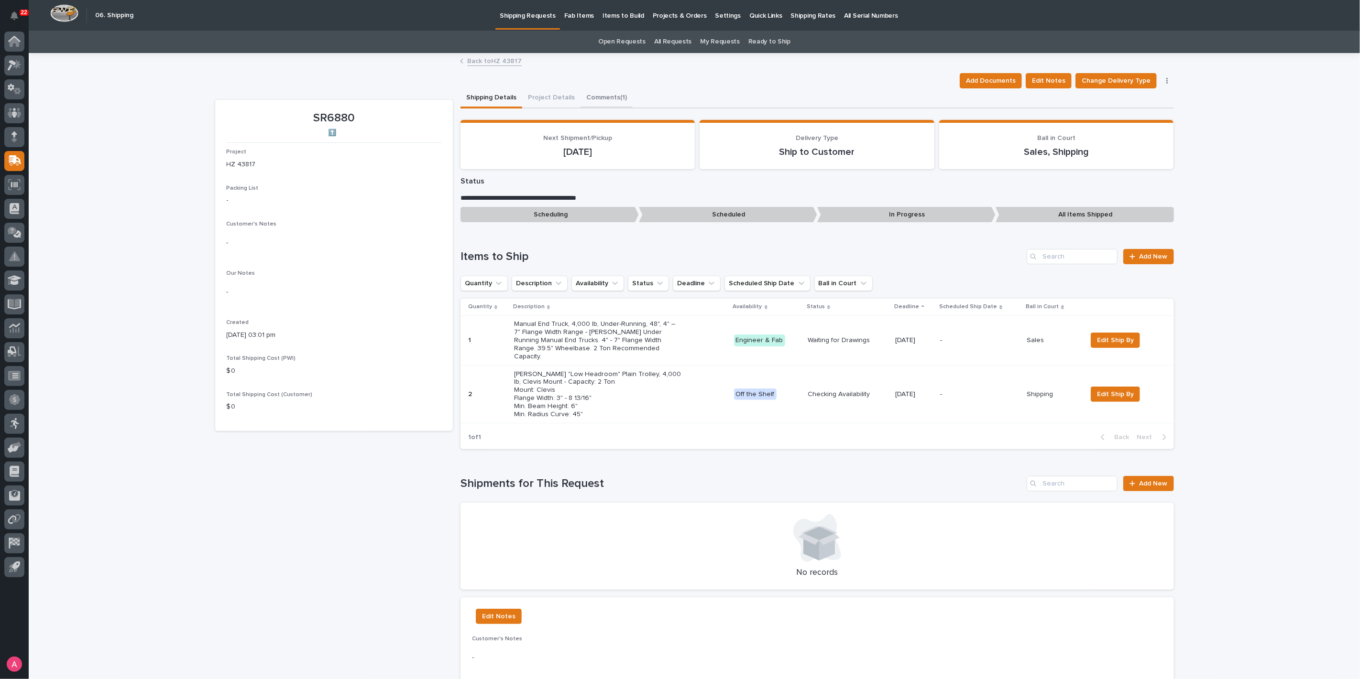
click at [604, 96] on button "Comments (1)" at bounding box center [606, 98] width 52 height 20
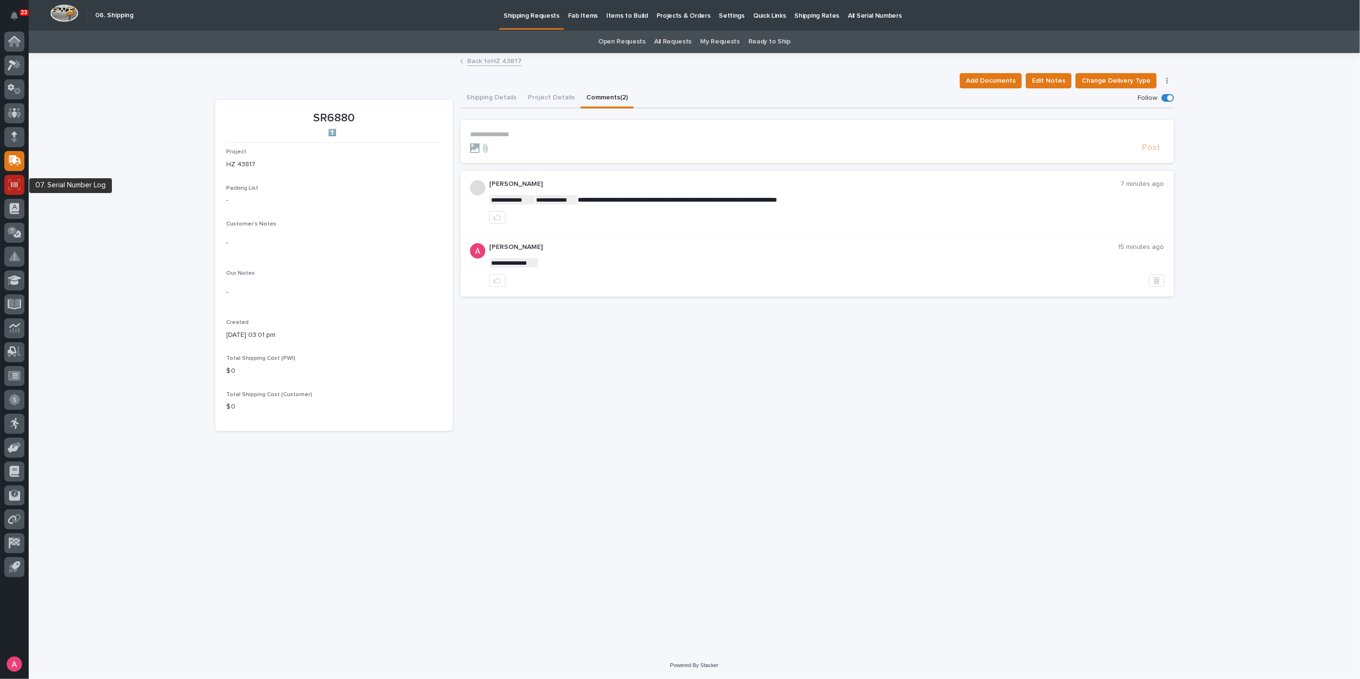
click at [14, 188] on icon at bounding box center [14, 184] width 12 height 11
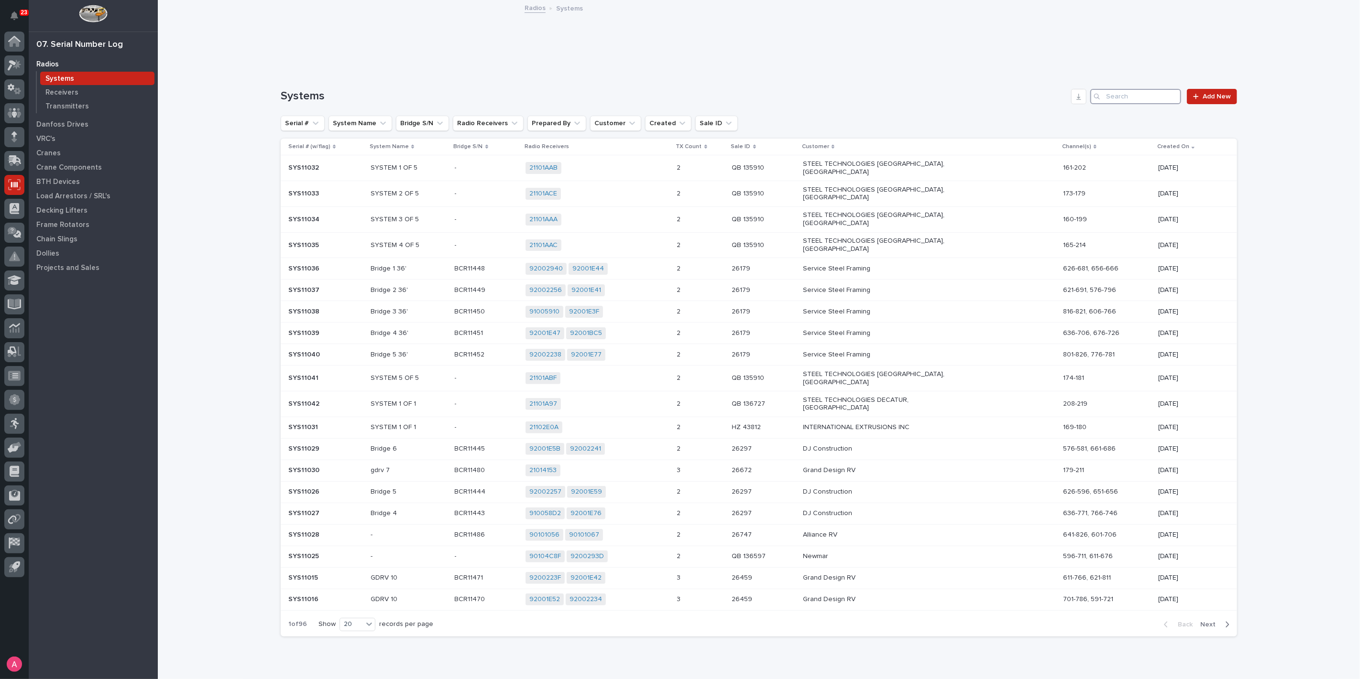
click at [1149, 93] on input "Search" at bounding box center [1135, 96] width 91 height 15
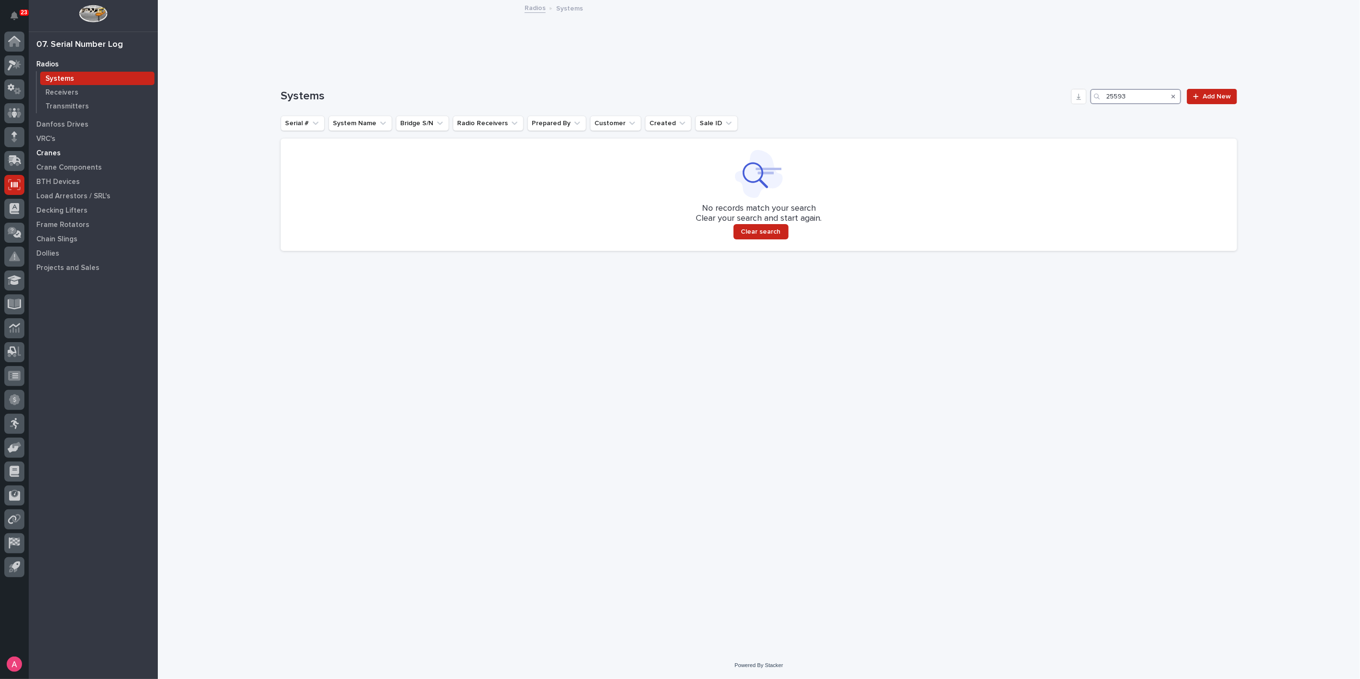
type input "25593"
click at [56, 153] on p "Cranes" at bounding box center [48, 153] width 24 height 9
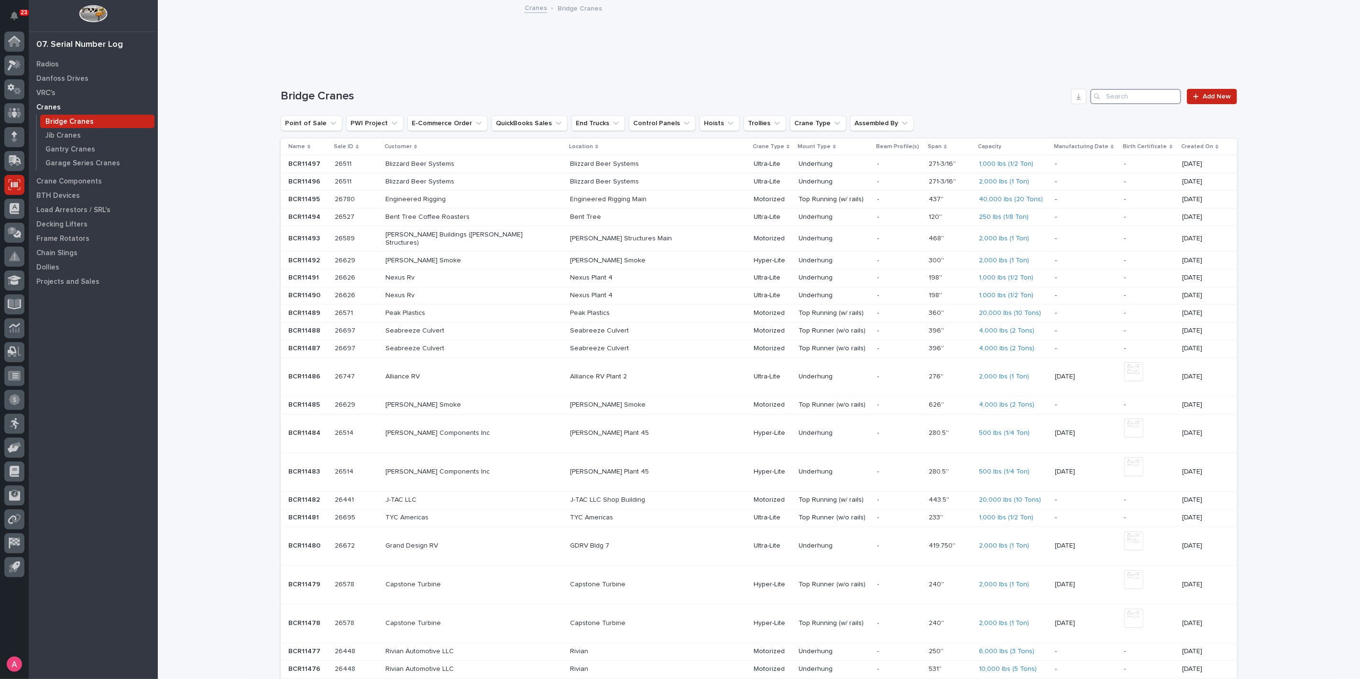
click at [1136, 98] on input "Search" at bounding box center [1135, 96] width 91 height 15
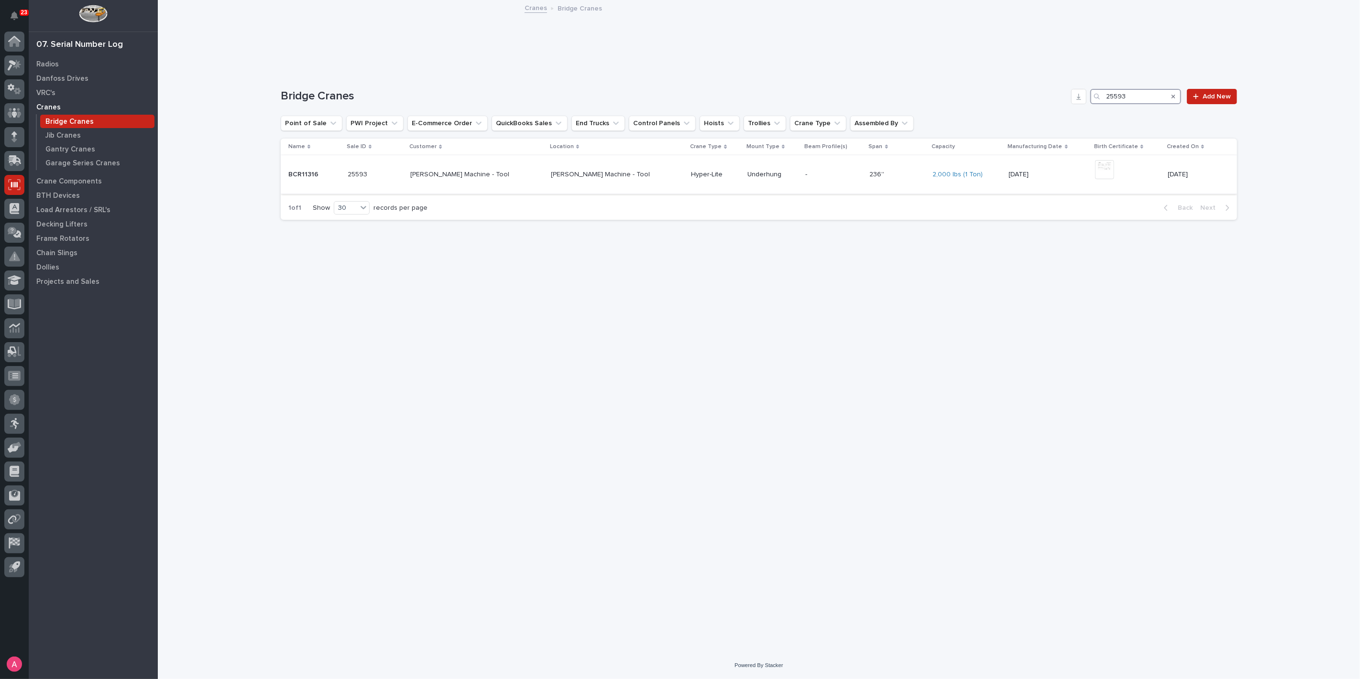
type input "25593"
click at [645, 173] on p "Schwoeppe Machine - Tool" at bounding box center [617, 175] width 133 height 8
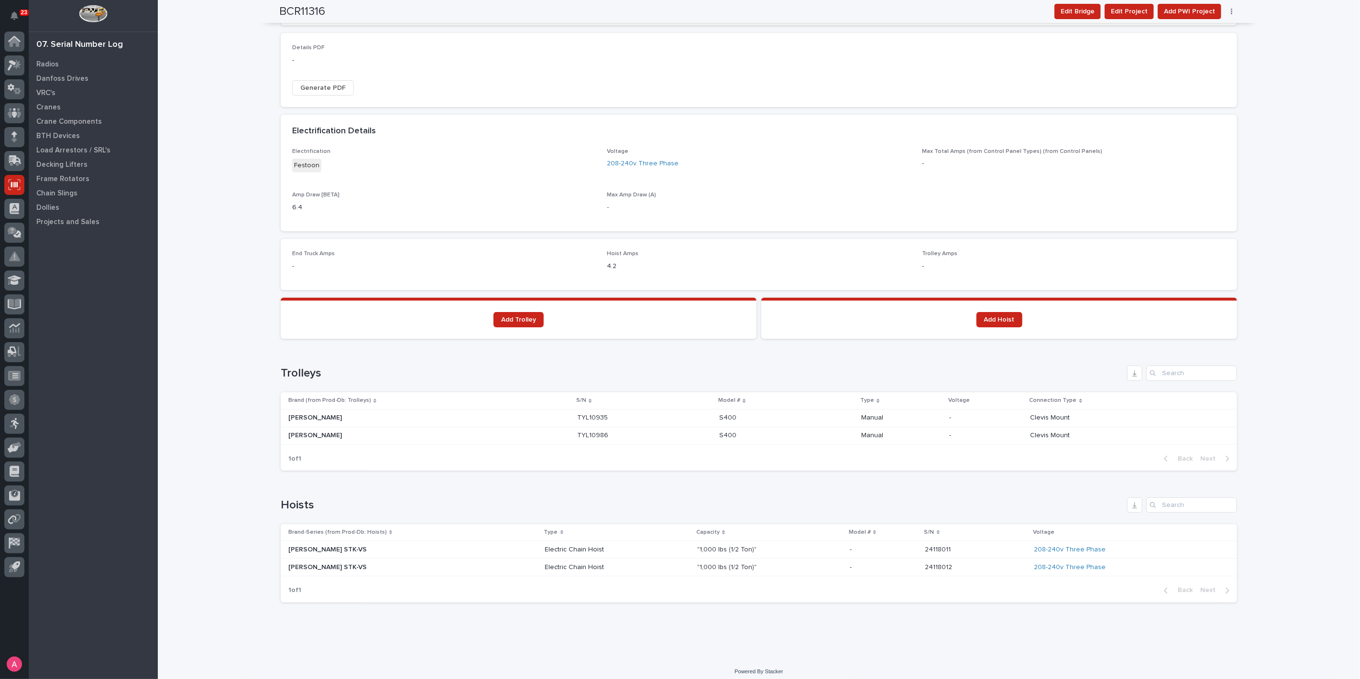
scroll to position [332, 0]
click at [429, 547] on p at bounding box center [371, 546] width 167 height 8
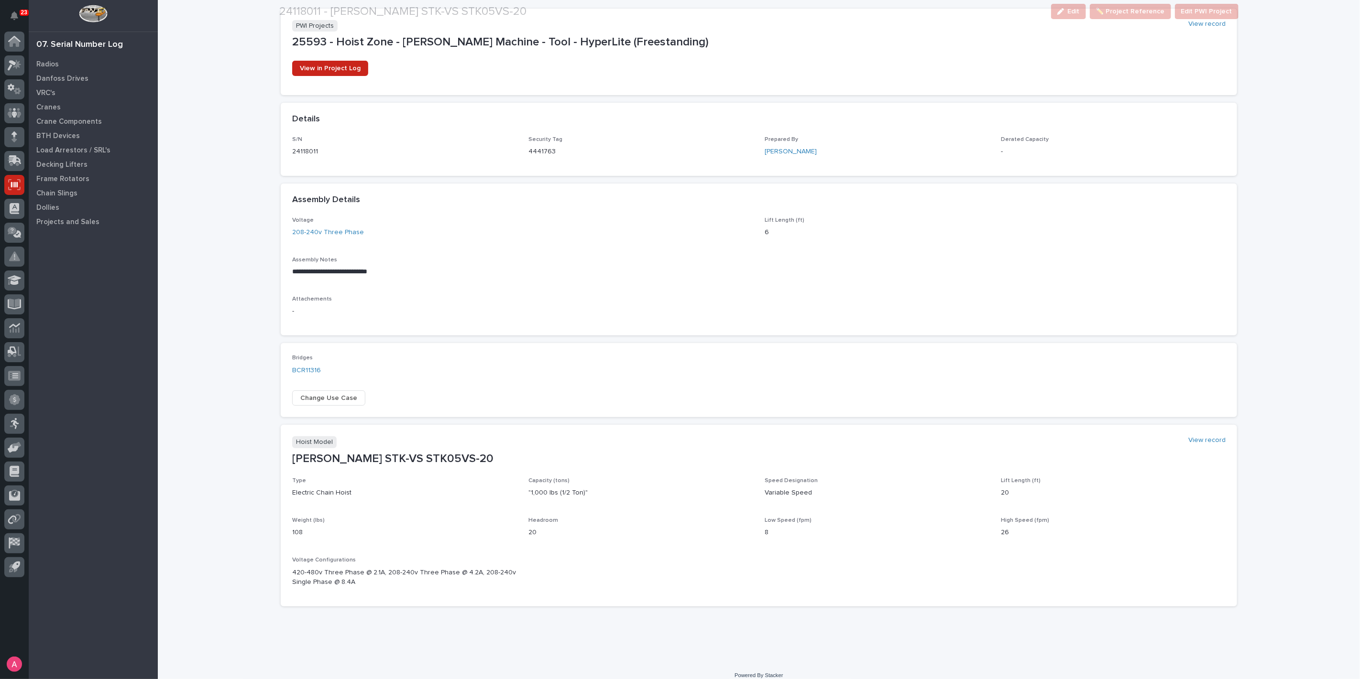
scroll to position [147, 0]
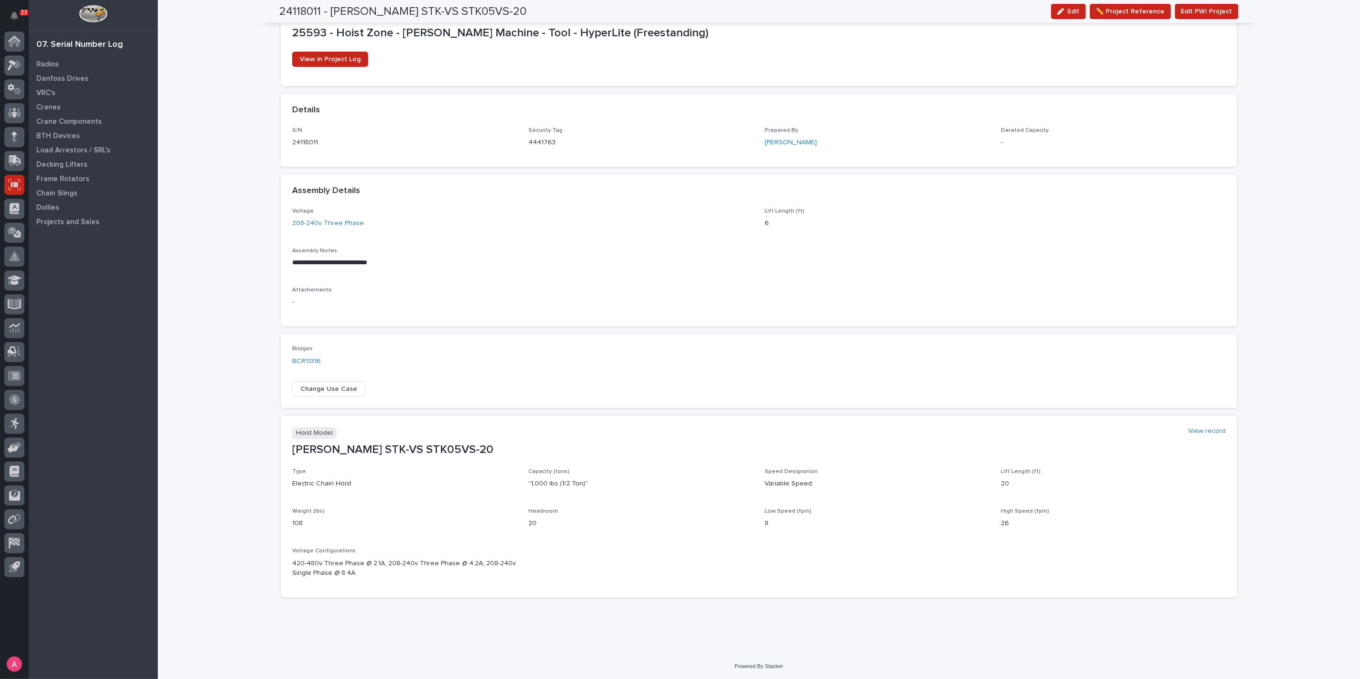
click at [768, 223] on p "6" at bounding box center [995, 224] width 461 height 10
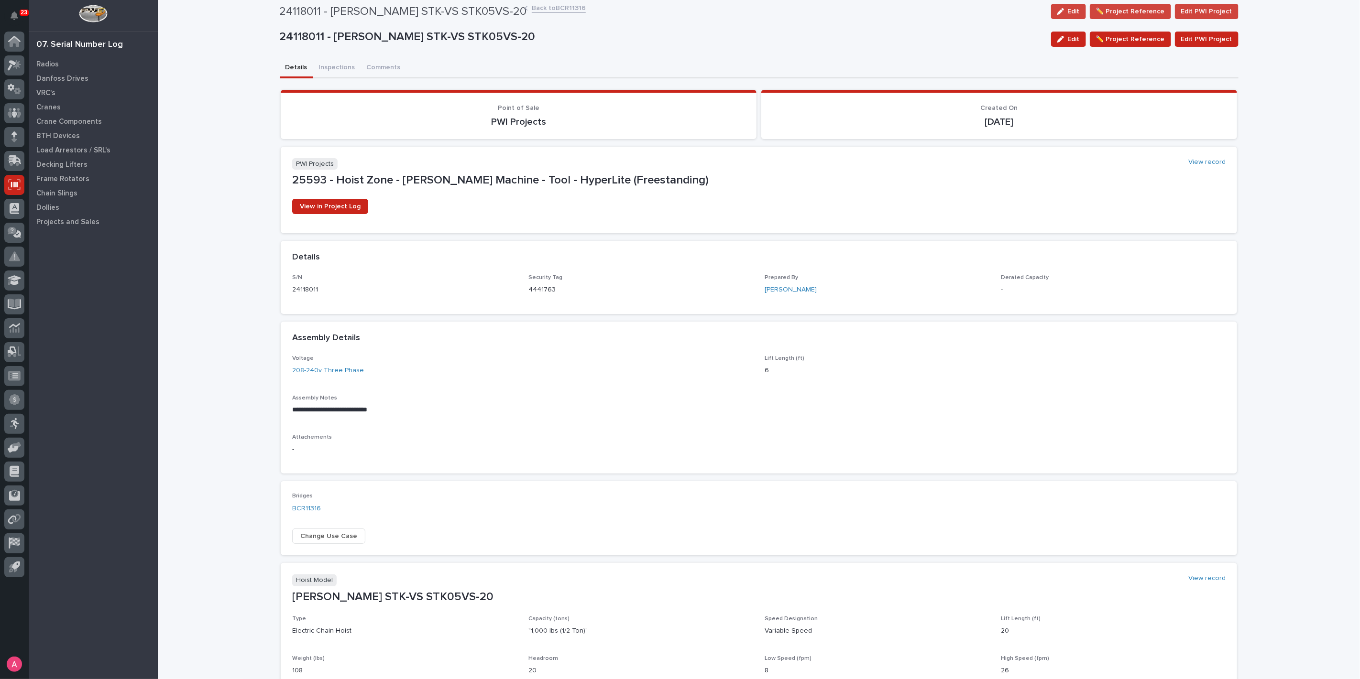
scroll to position [0, 0]
click at [13, 65] on icon at bounding box center [12, 65] width 9 height 11
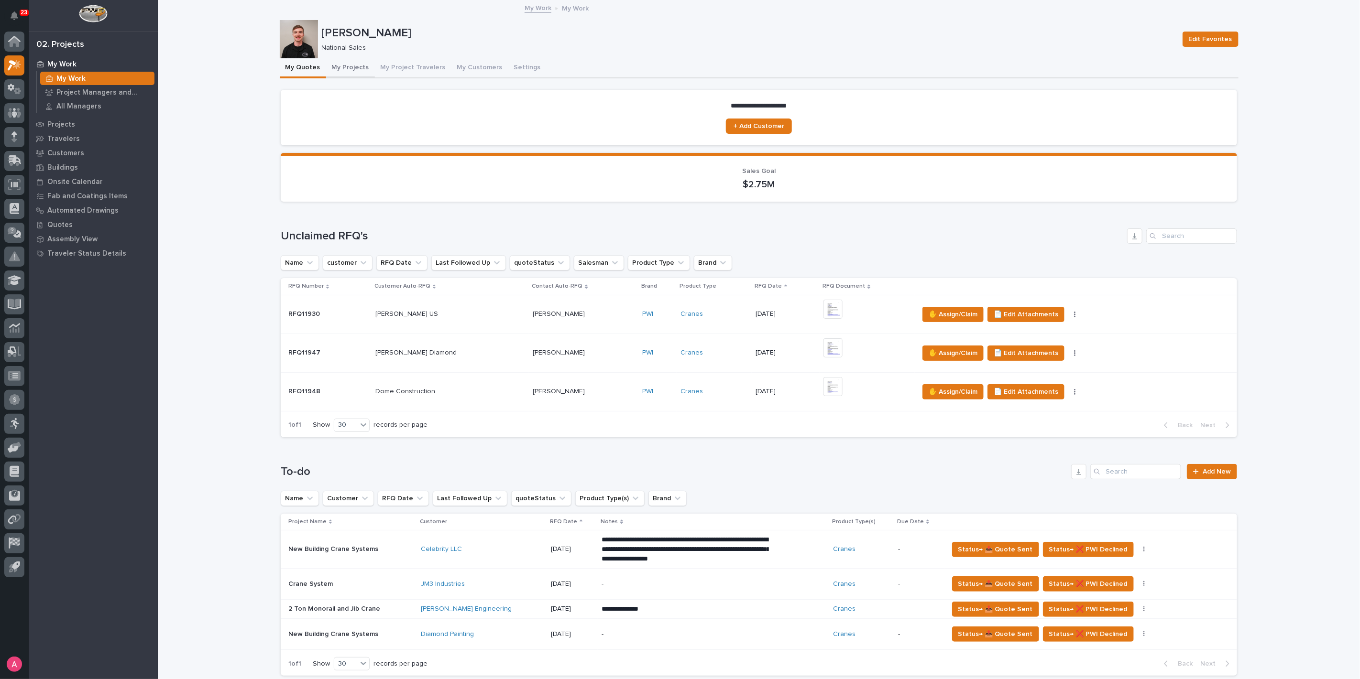
click at [335, 67] on button "My Projects" at bounding box center [350, 68] width 49 height 20
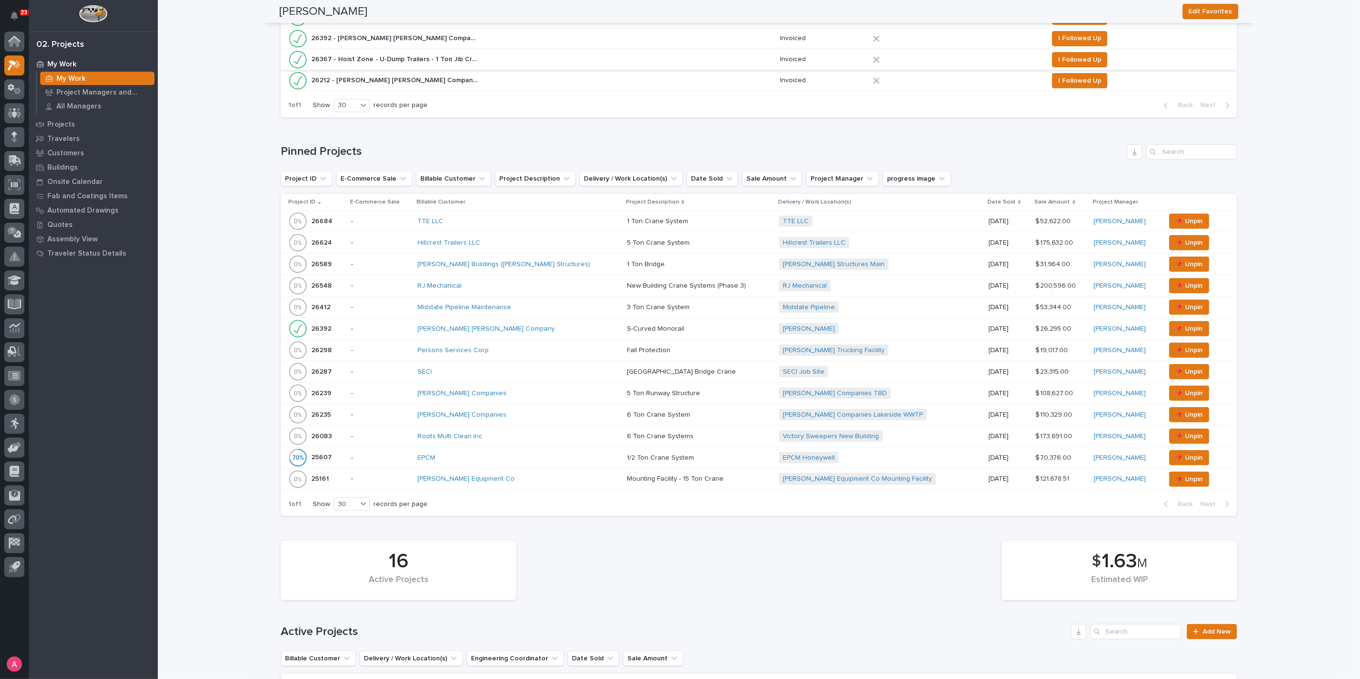
scroll to position [318, 0]
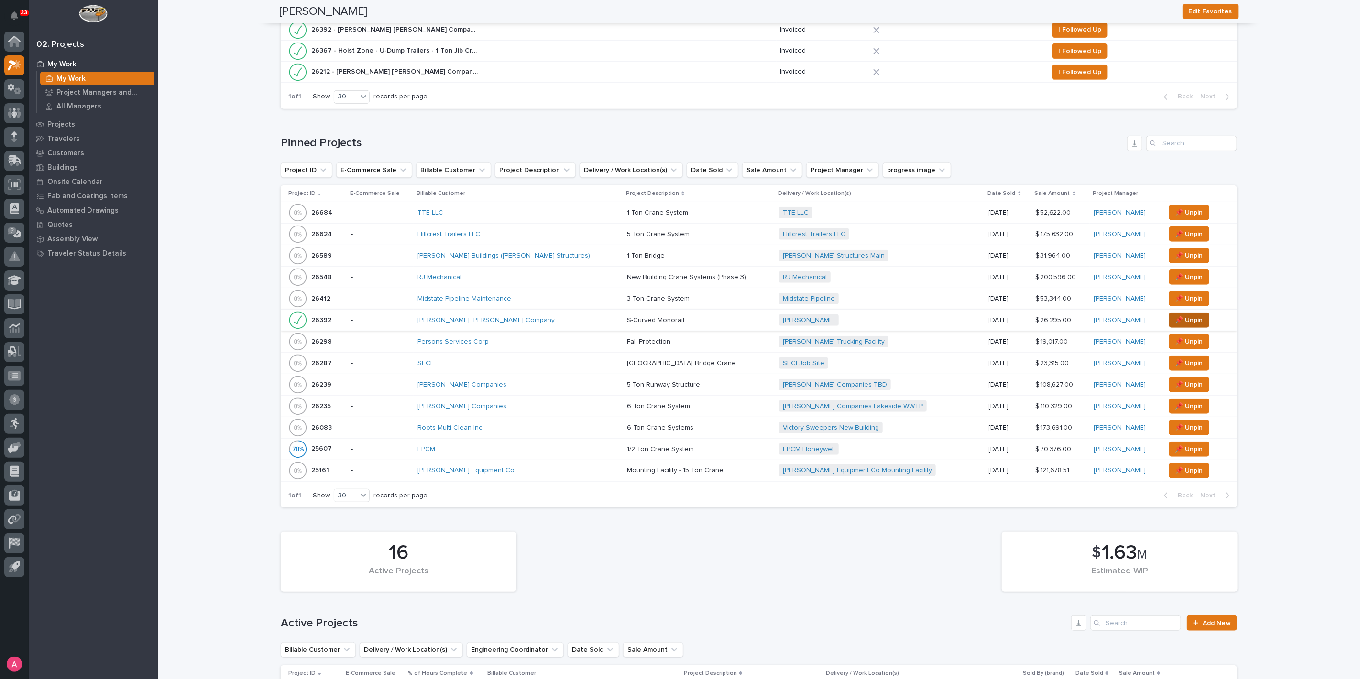
click at [1175, 319] on span "📌 Unpin" at bounding box center [1189, 320] width 28 height 11
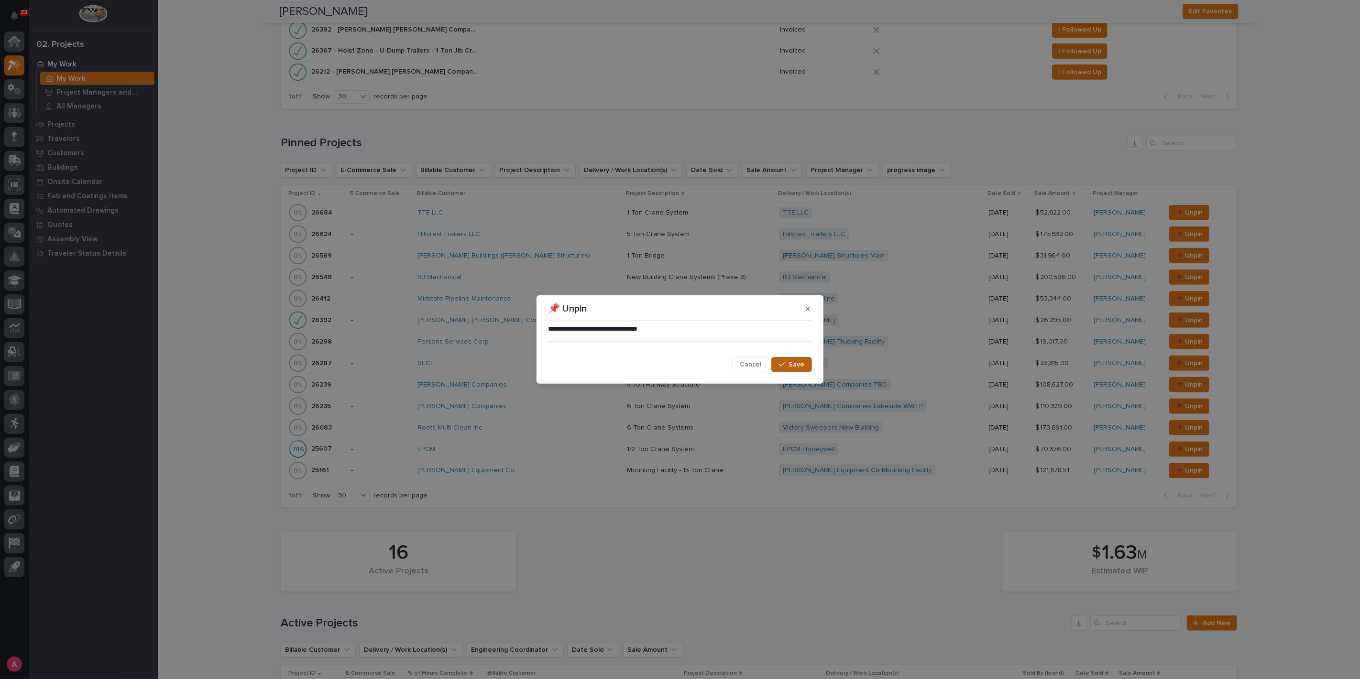
click at [796, 368] on span "Save" at bounding box center [796, 365] width 16 height 9
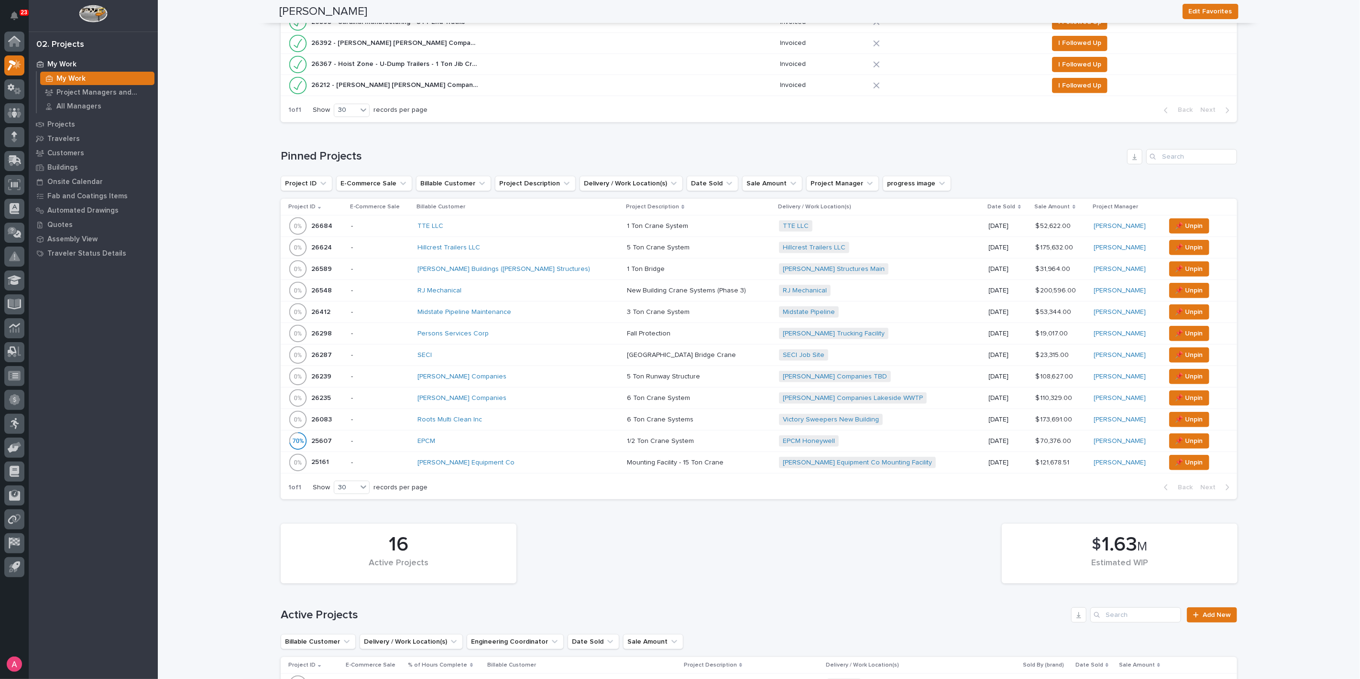
scroll to position [265, 0]
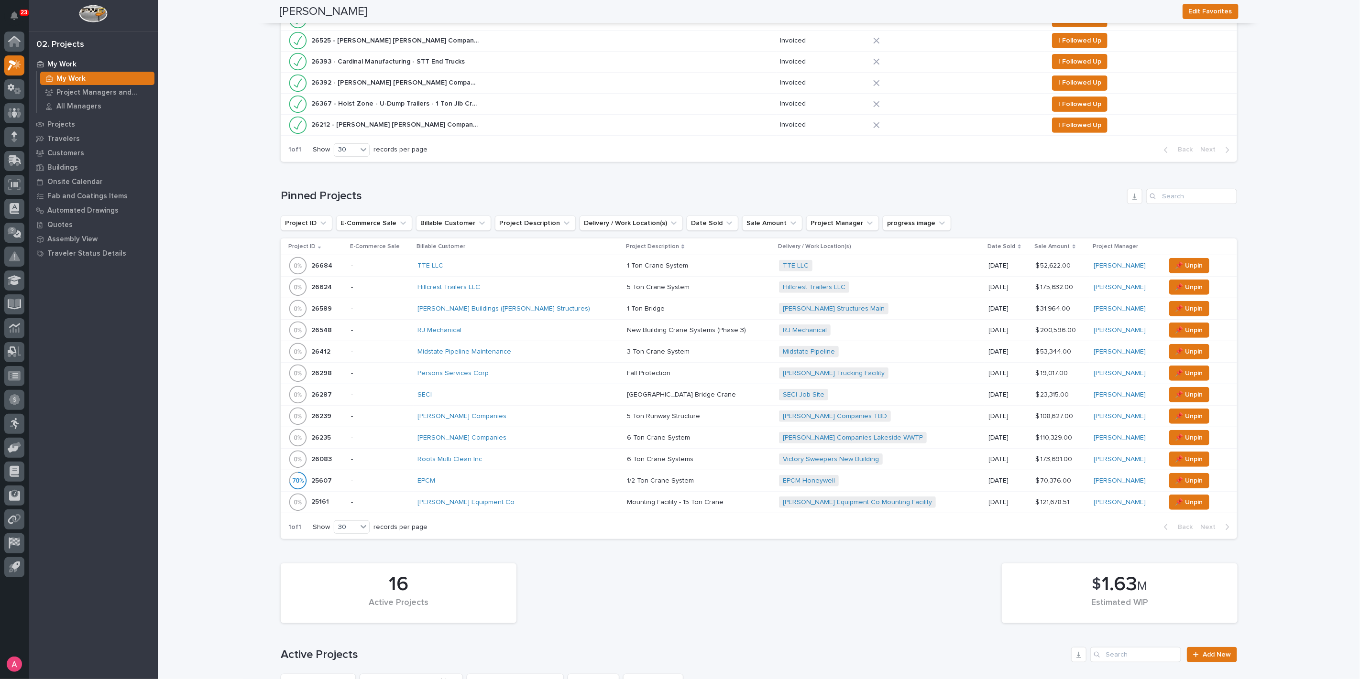
click at [474, 391] on div "SECI" at bounding box center [500, 395] width 167 height 8
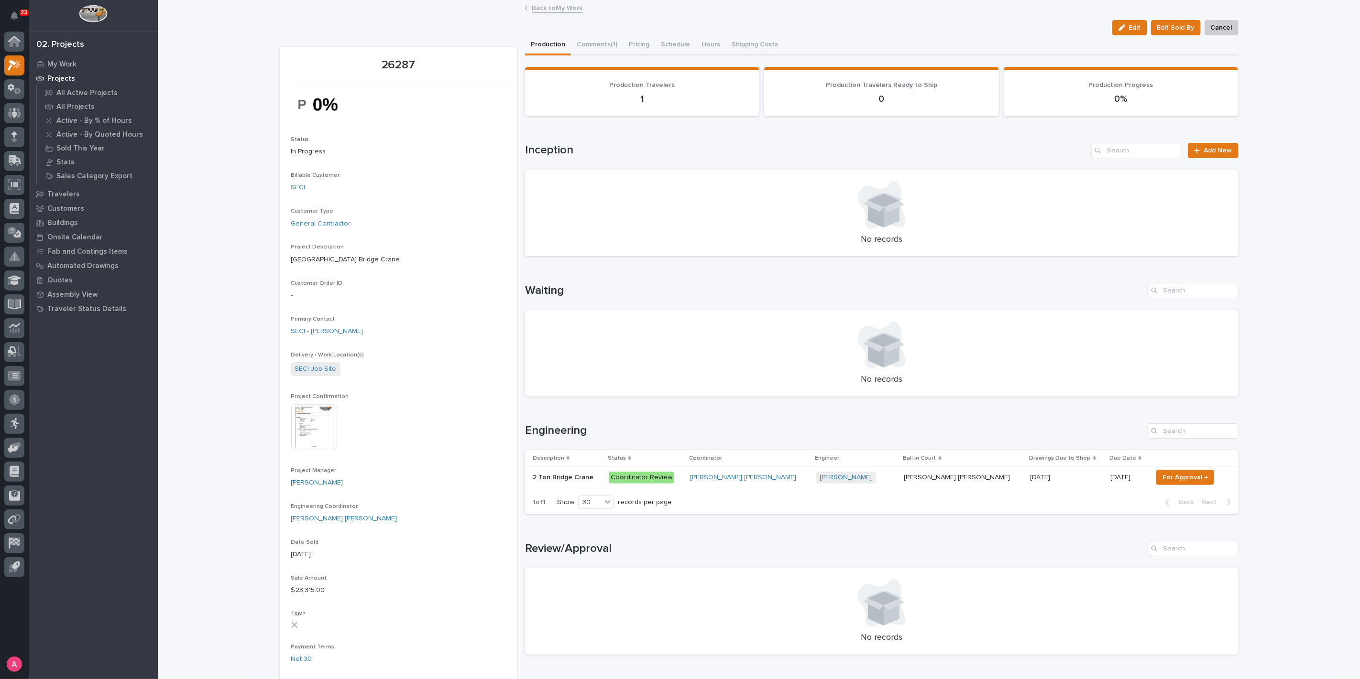
click at [682, 481] on p "Coordinator Review" at bounding box center [646, 478] width 74 height 12
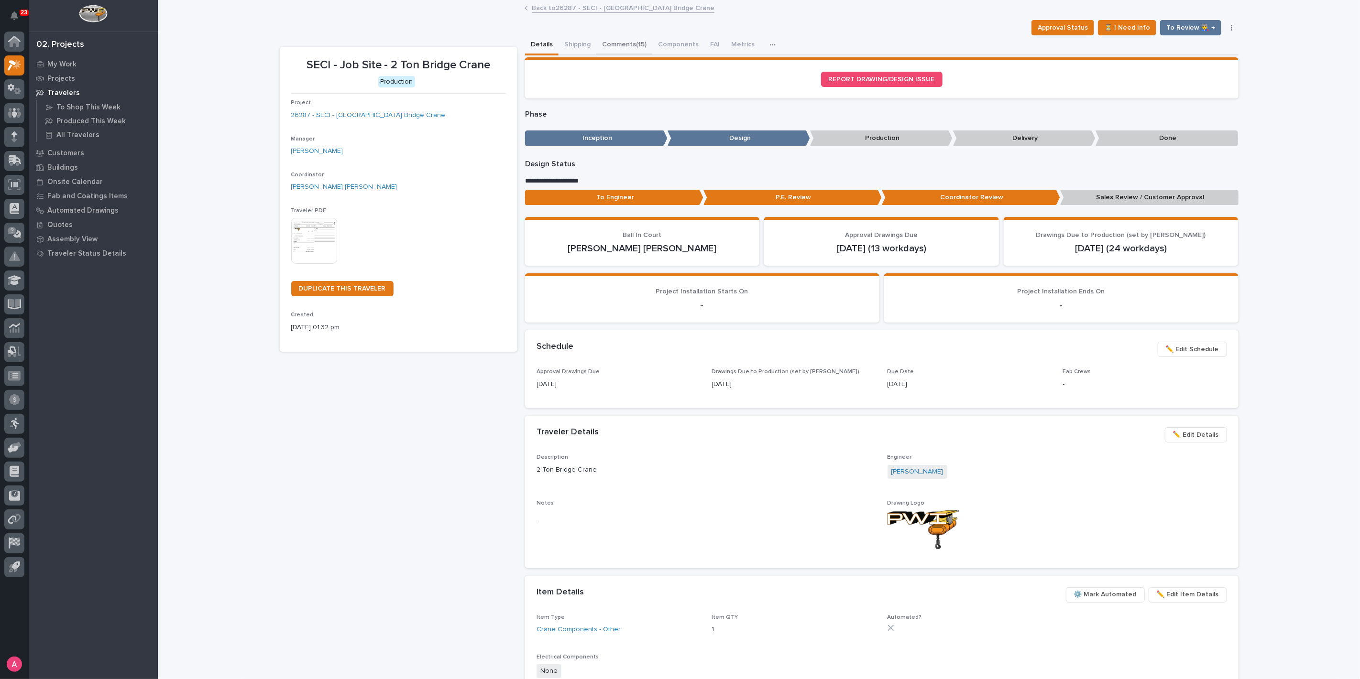
click at [639, 46] on button "Comments (15)" at bounding box center [624, 45] width 56 height 20
